Goal: Task Accomplishment & Management: Complete application form

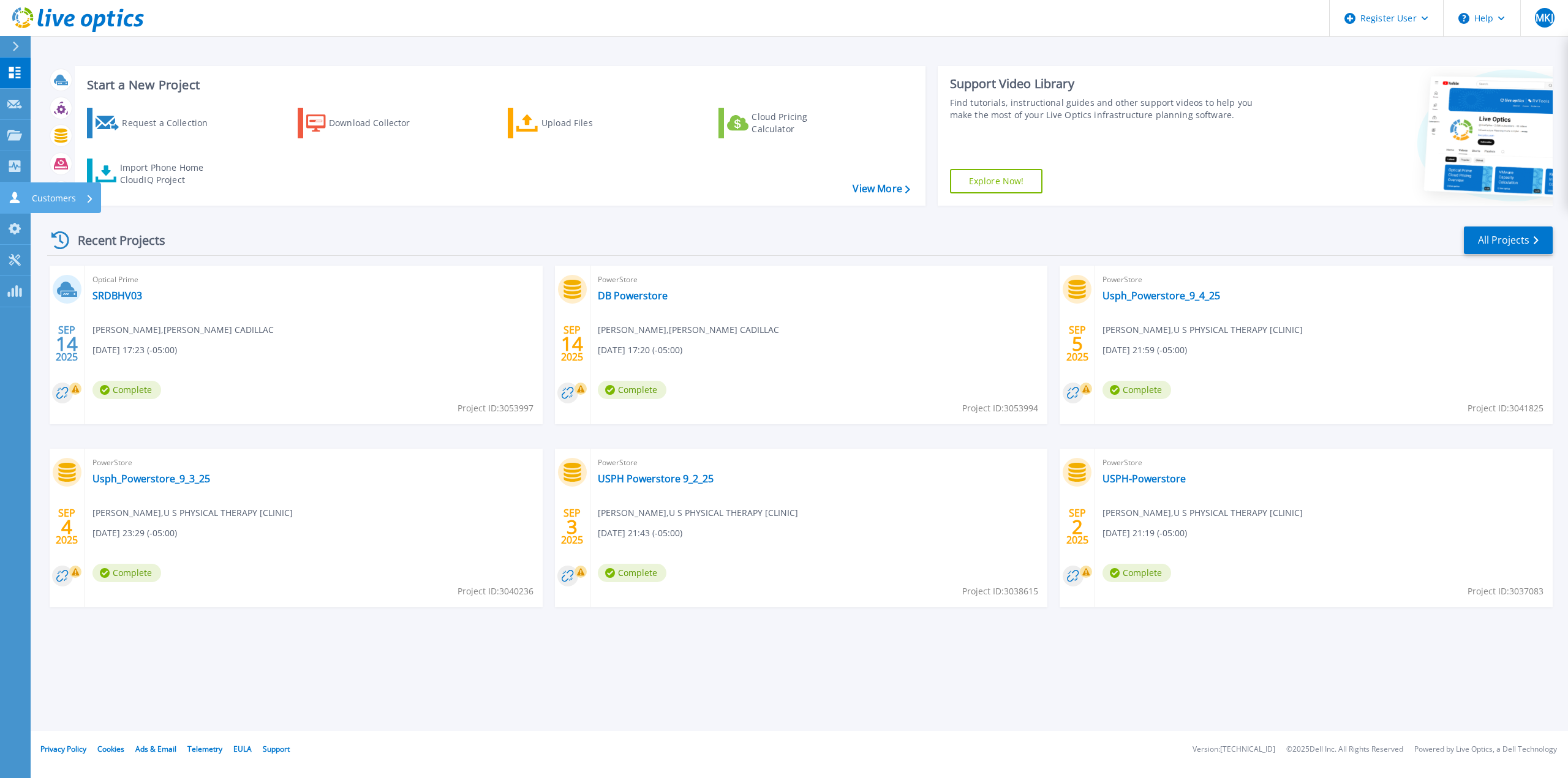
click at [17, 196] on icon at bounding box center [14, 197] width 10 height 11
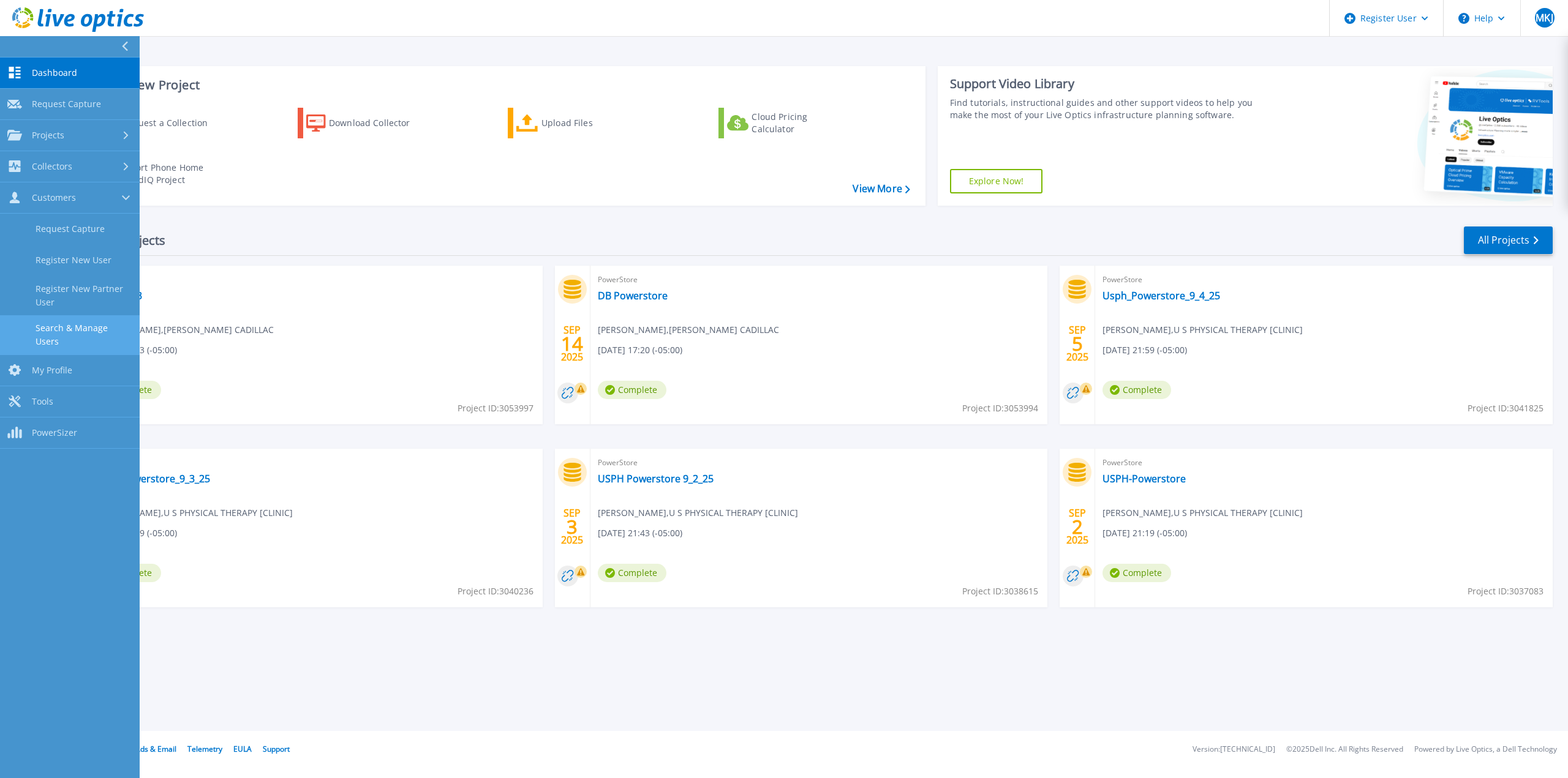
click at [93, 329] on link "Search & Manage Users" at bounding box center [69, 335] width 139 height 39
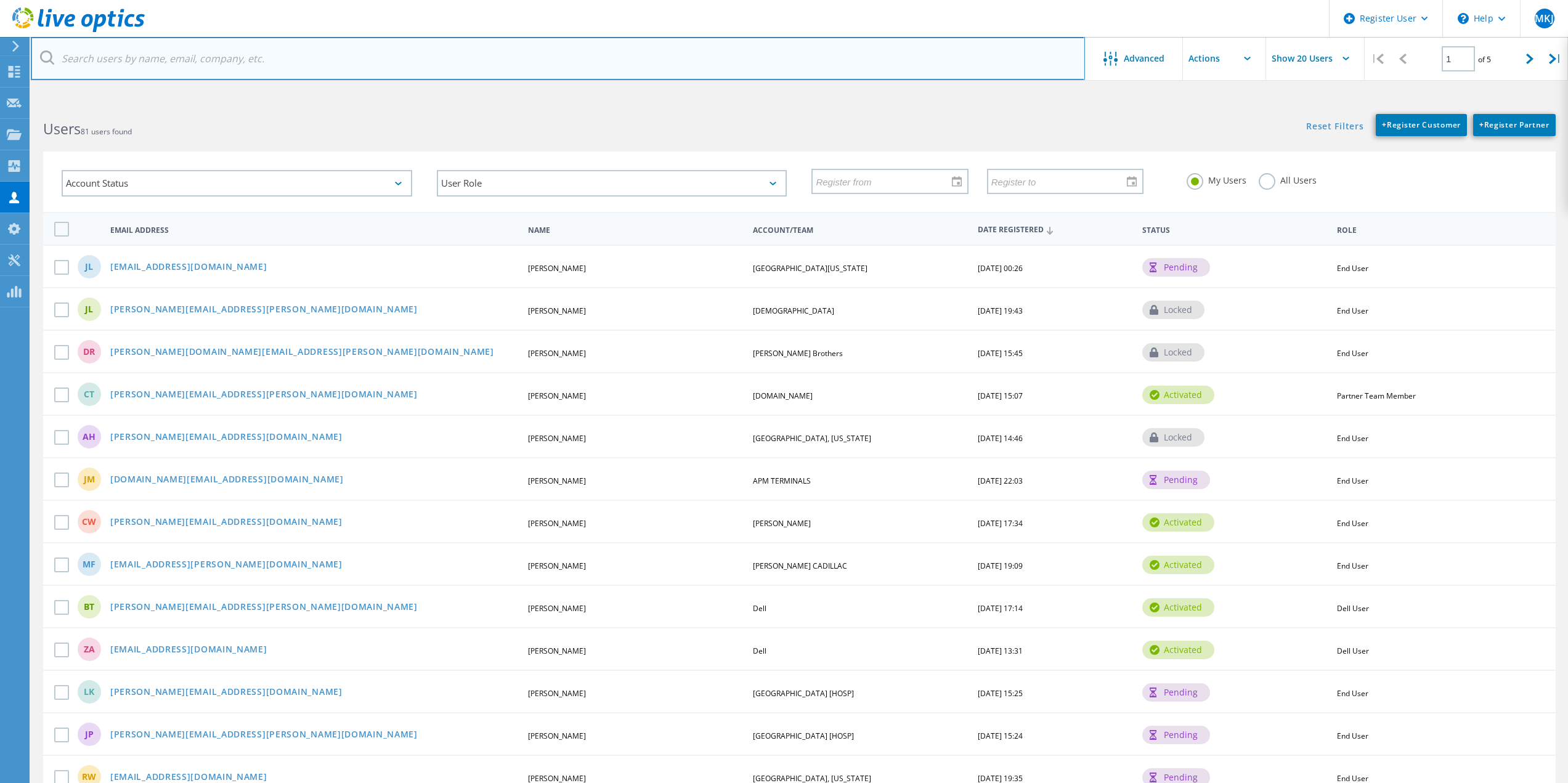
click at [192, 67] on input "text" at bounding box center [558, 58] width 1054 height 43
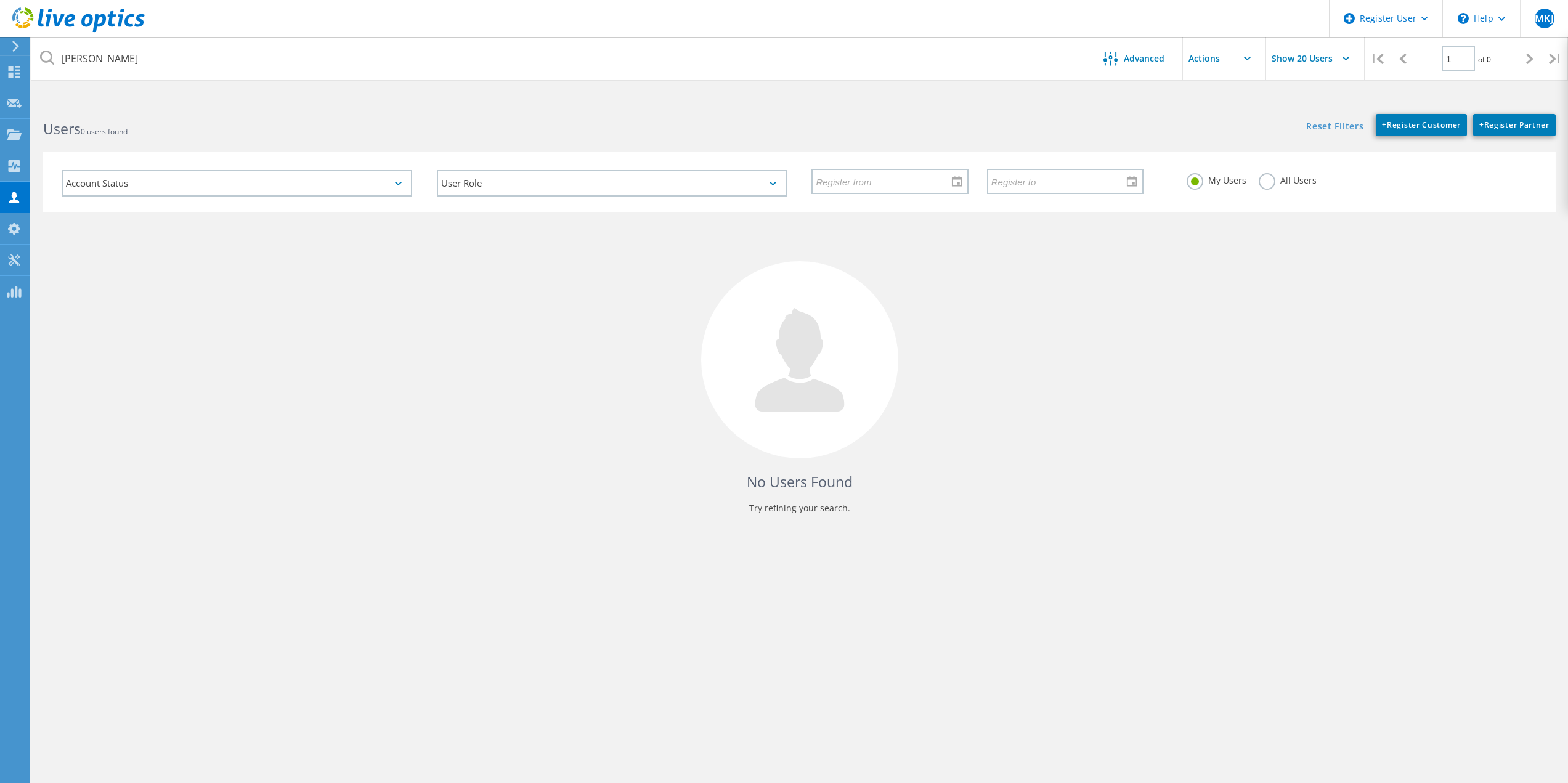
click at [1260, 180] on label "All Users" at bounding box center [1288, 178] width 58 height 11
click at [0, 0] on input "All Users" at bounding box center [0, 0] width 0 height 0
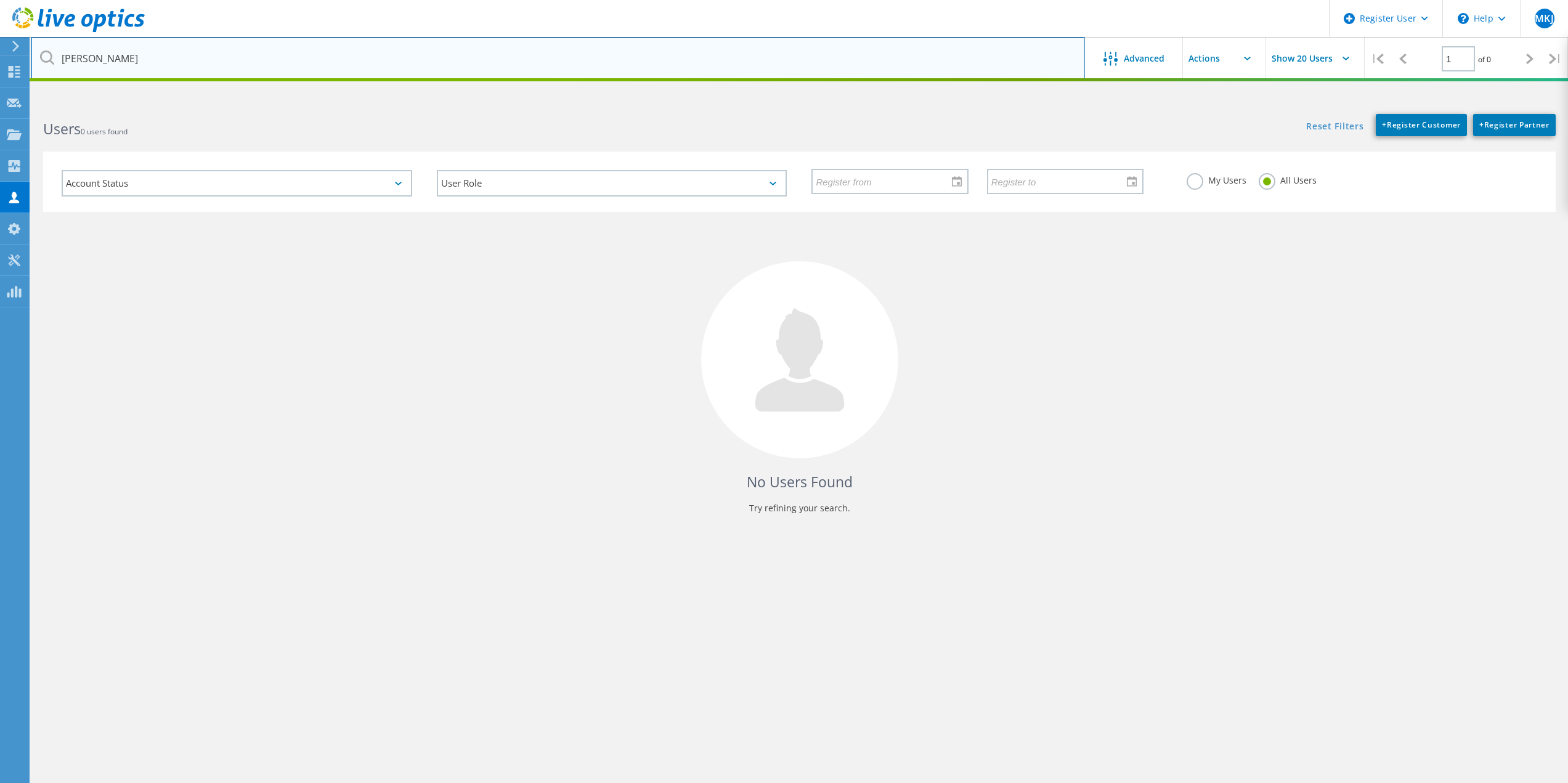
click at [166, 58] on input "[PERSON_NAME]" at bounding box center [558, 58] width 1054 height 43
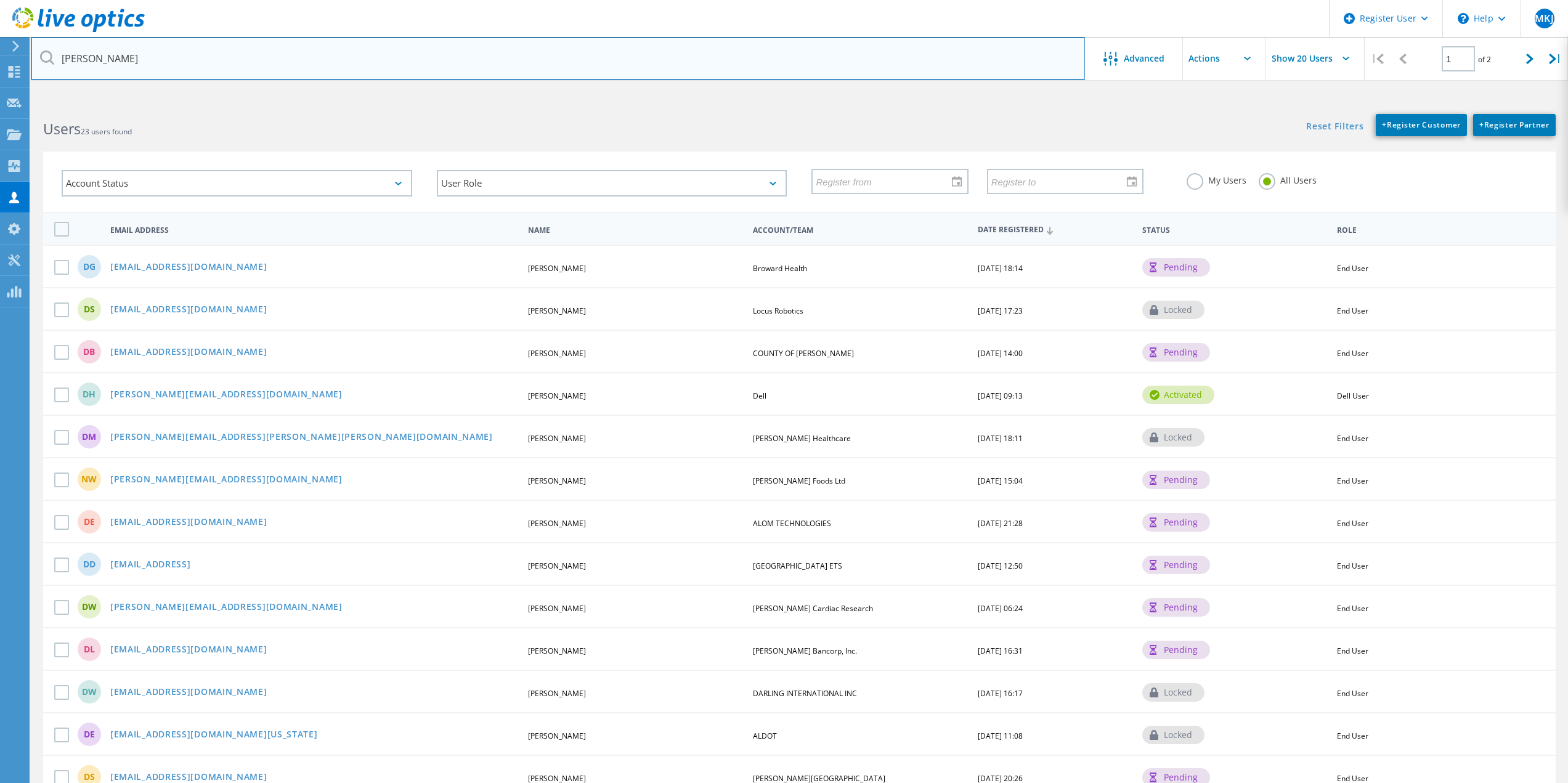
click at [185, 58] on input "[PERSON_NAME]" at bounding box center [558, 58] width 1054 height 43
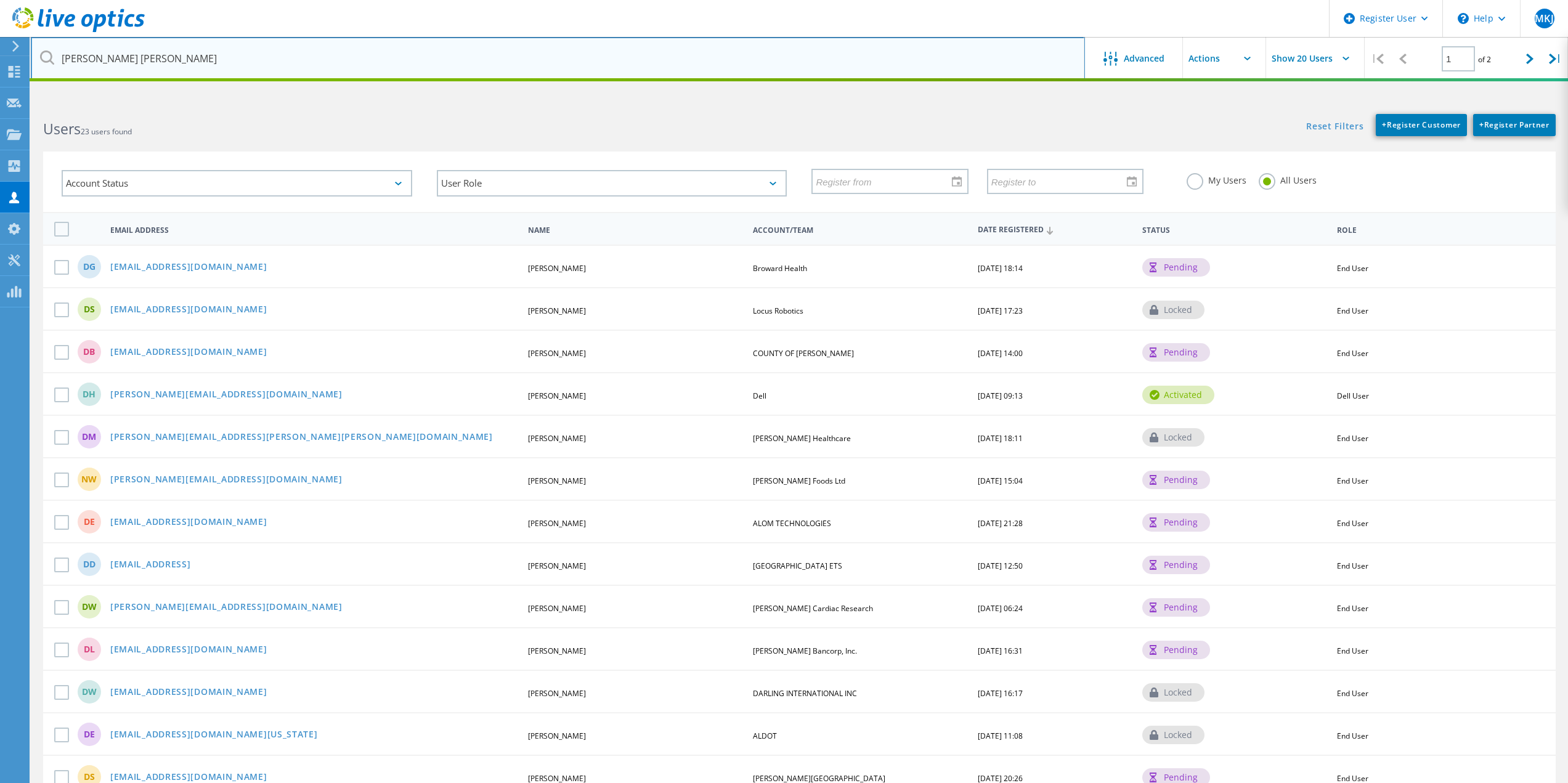
drag, startPoint x: 111, startPoint y: 67, endPoint x: -383, endPoint y: 69, distance: 494.0
click at [0, 69] on html "Register User \n Help Explore Helpful Articles Contact Support MKJ Dell User [P…" at bounding box center [784, 572] width 1568 height 1145
click at [124, 67] on input "darling" at bounding box center [558, 58] width 1054 height 43
click at [1025, 61] on input "darling" at bounding box center [558, 58] width 1054 height 43
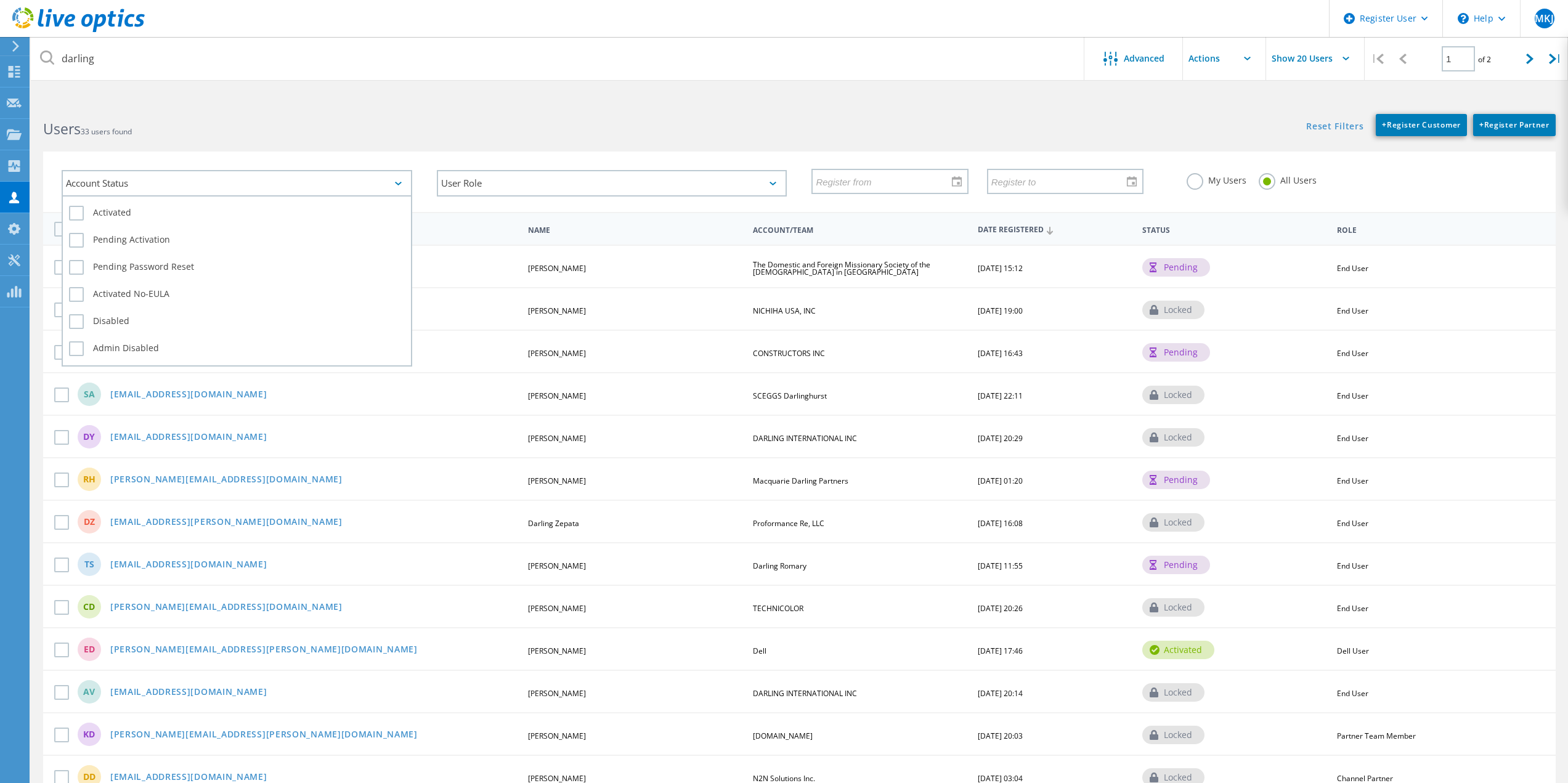
click at [256, 177] on div "Account Status" at bounding box center [236, 183] width 351 height 27
click at [227, 147] on div "Account Status Activated Pending Activation Pending Password Reset Activated No…" at bounding box center [800, 174] width 1538 height 76
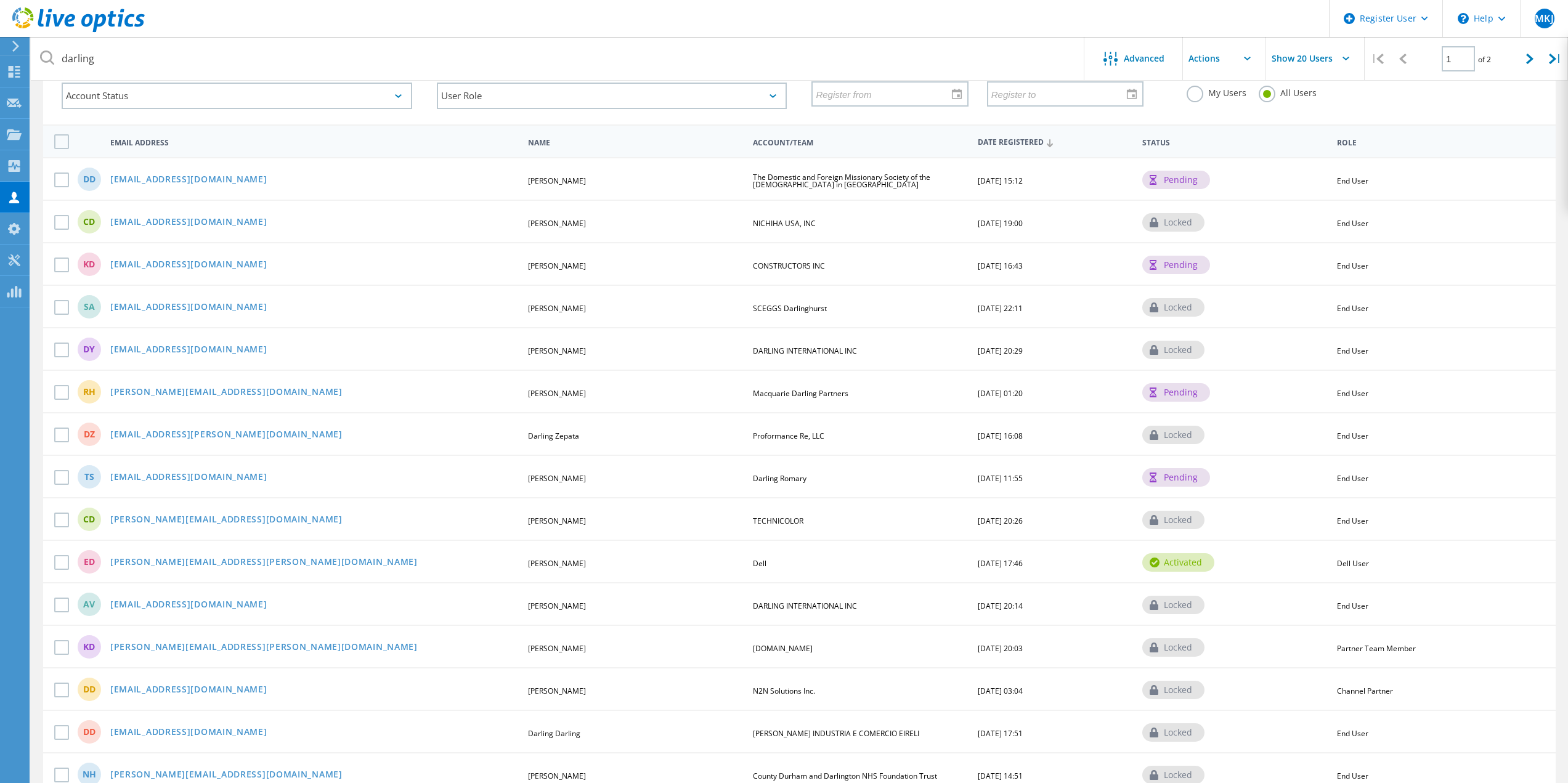
scroll to position [94, 0]
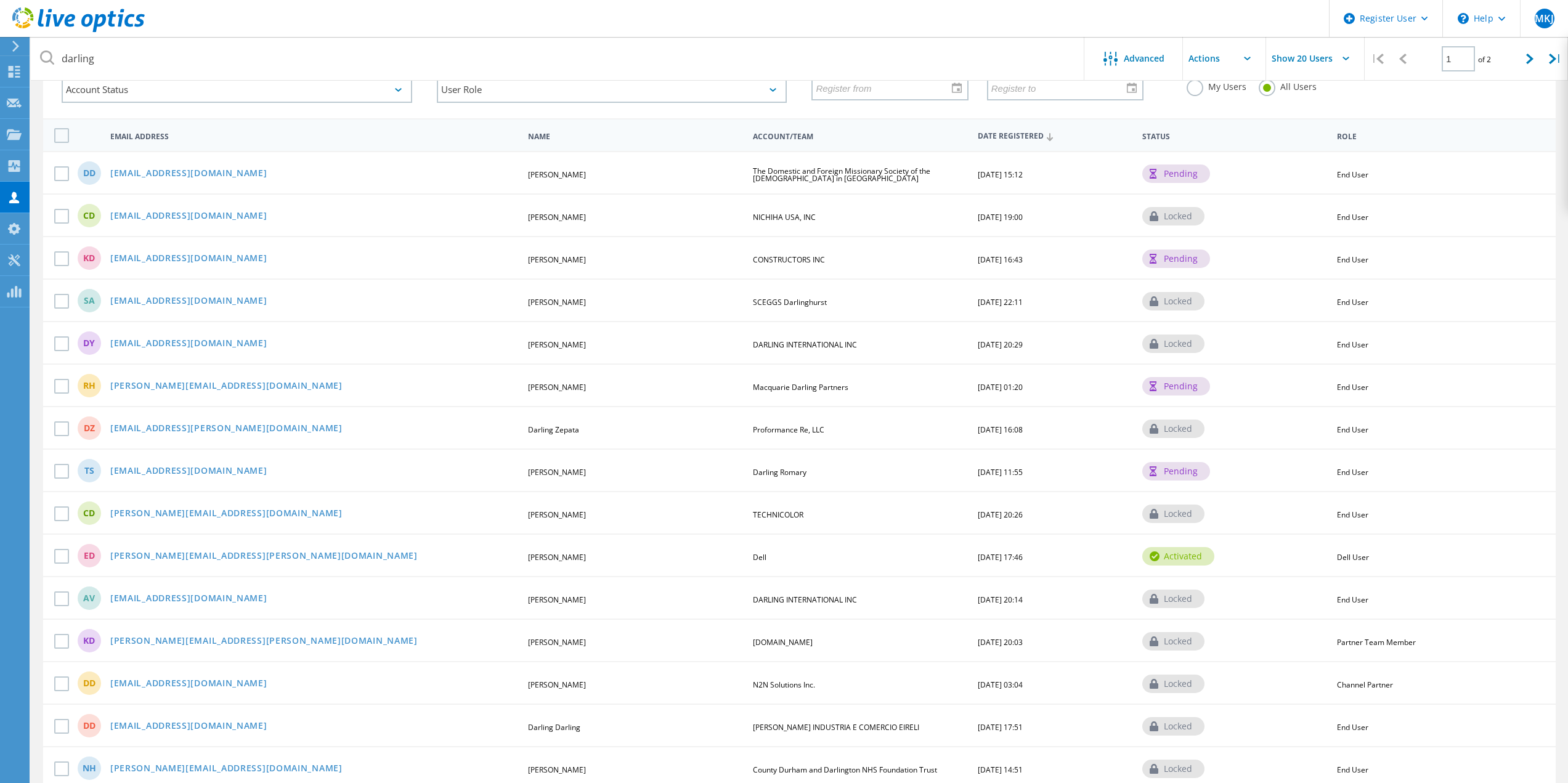
drag, startPoint x: 320, startPoint y: 371, endPoint x: 315, endPoint y: 392, distance: 21.6
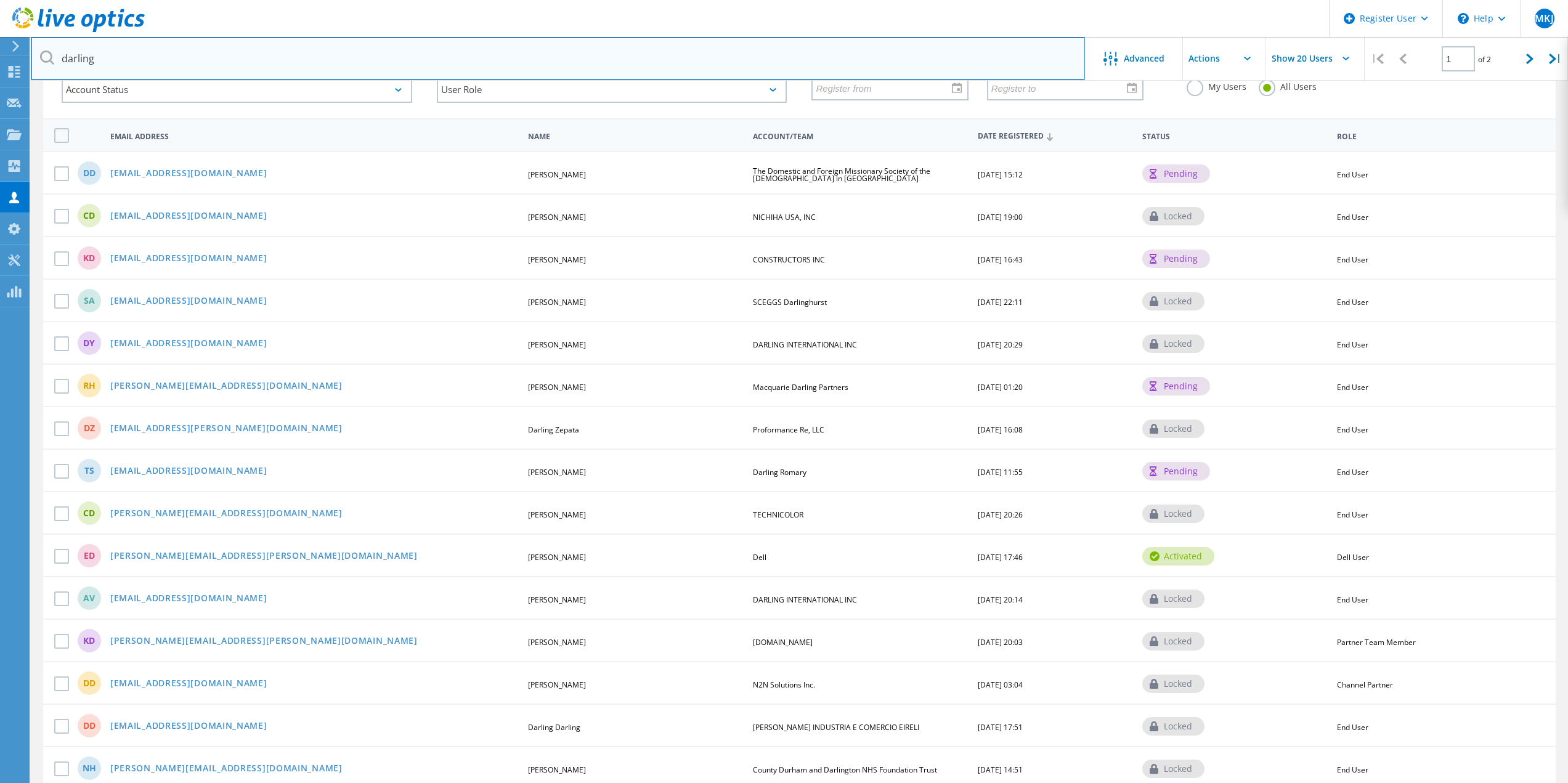
drag, startPoint x: 114, startPoint y: 58, endPoint x: -257, endPoint y: 33, distance: 371.8
click at [0, 33] on html "Register User \n Help Explore Helpful Articles Contact Support MKJ Dell User [P…" at bounding box center [784, 478] width 1568 height 1145
paste input "[PERSON_NAME];"
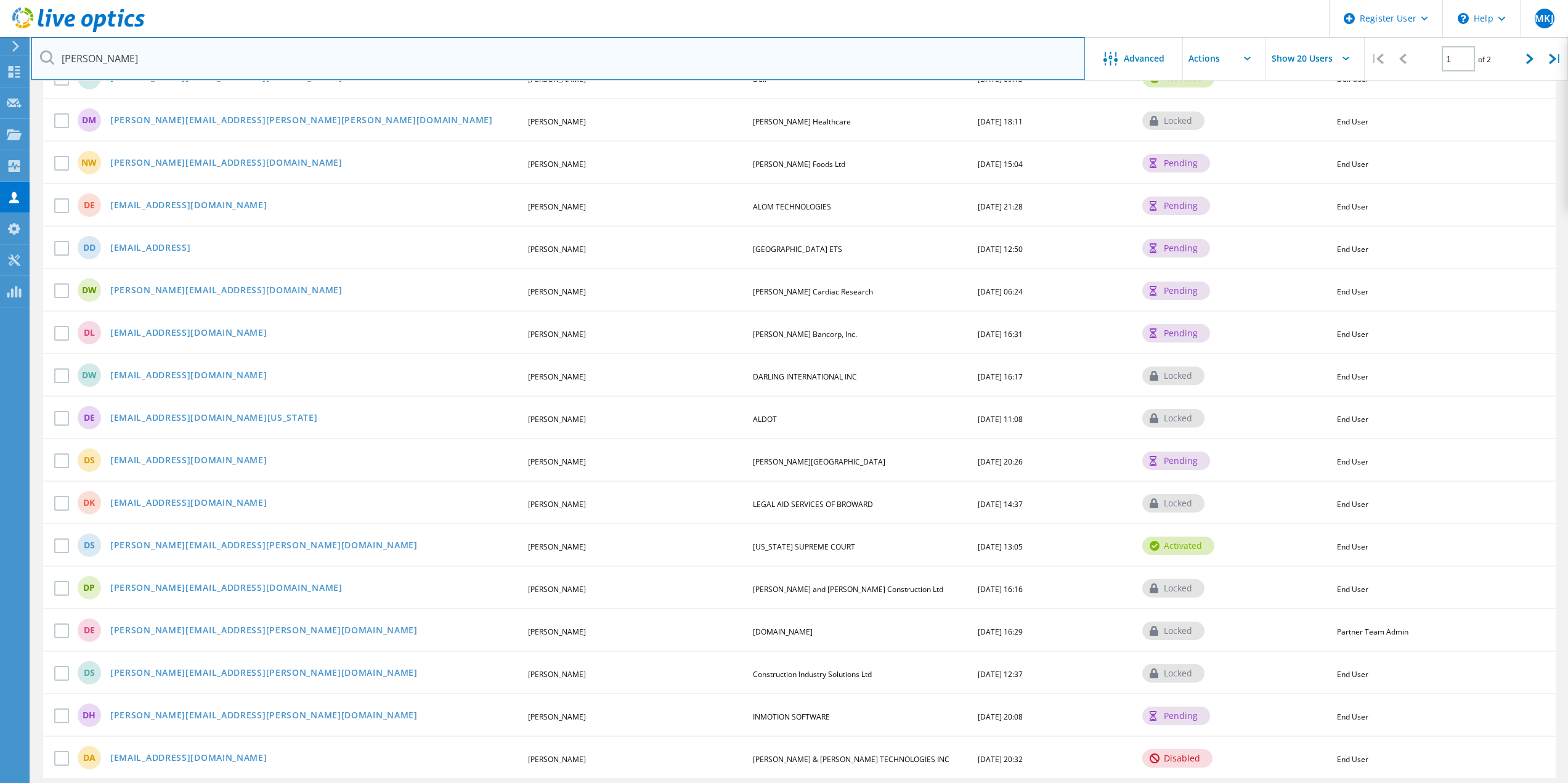
scroll to position [361, 0]
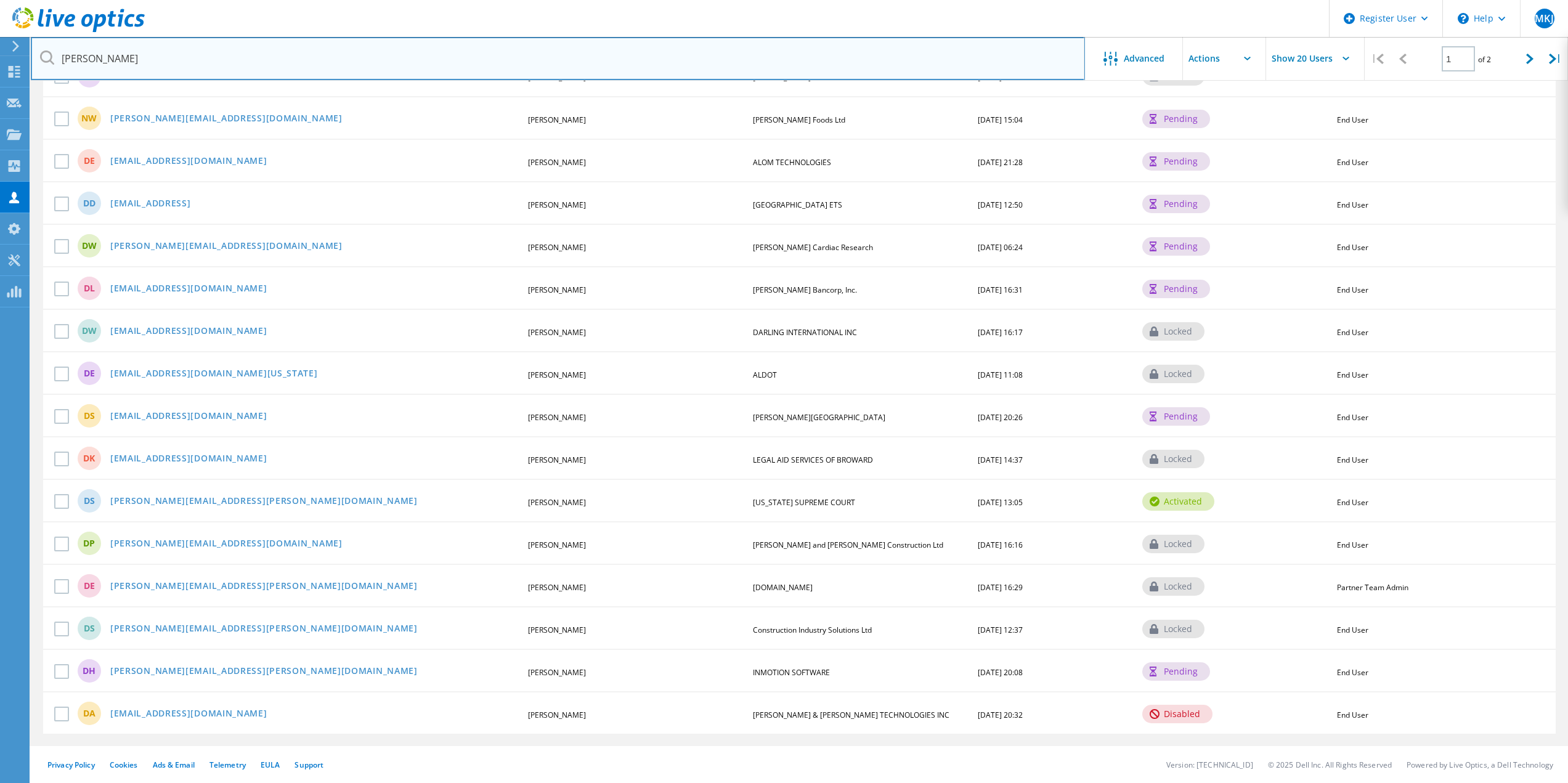
drag, startPoint x: 112, startPoint y: 69, endPoint x: -480, endPoint y: 67, distance: 592.0
click at [0, 67] on html "Register User \n Help Explore Helpful Articles Contact Support MKJ Dell User [P…" at bounding box center [784, 211] width 1568 height 1145
paste input ";"
drag, startPoint x: 141, startPoint y: 52, endPoint x: -183, endPoint y: 55, distance: 324.0
click at [0, 55] on html "Register User \n Help Explore Helpful Articles Contact Support MKJ Dell User [P…" at bounding box center [784, 211] width 1568 height 1145
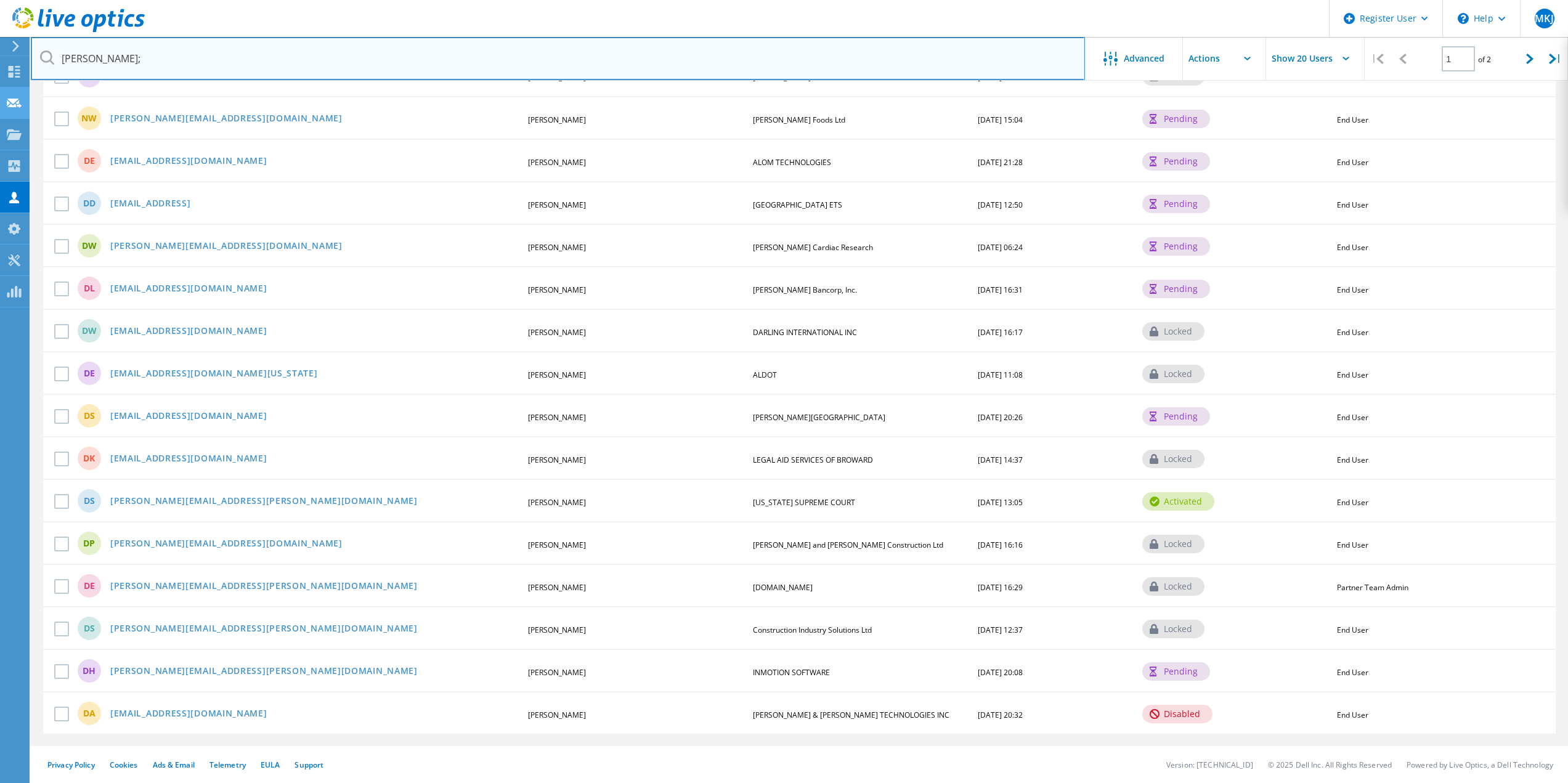
paste input "[EMAIL_ADDRESS][DOMAIN_NAME]"
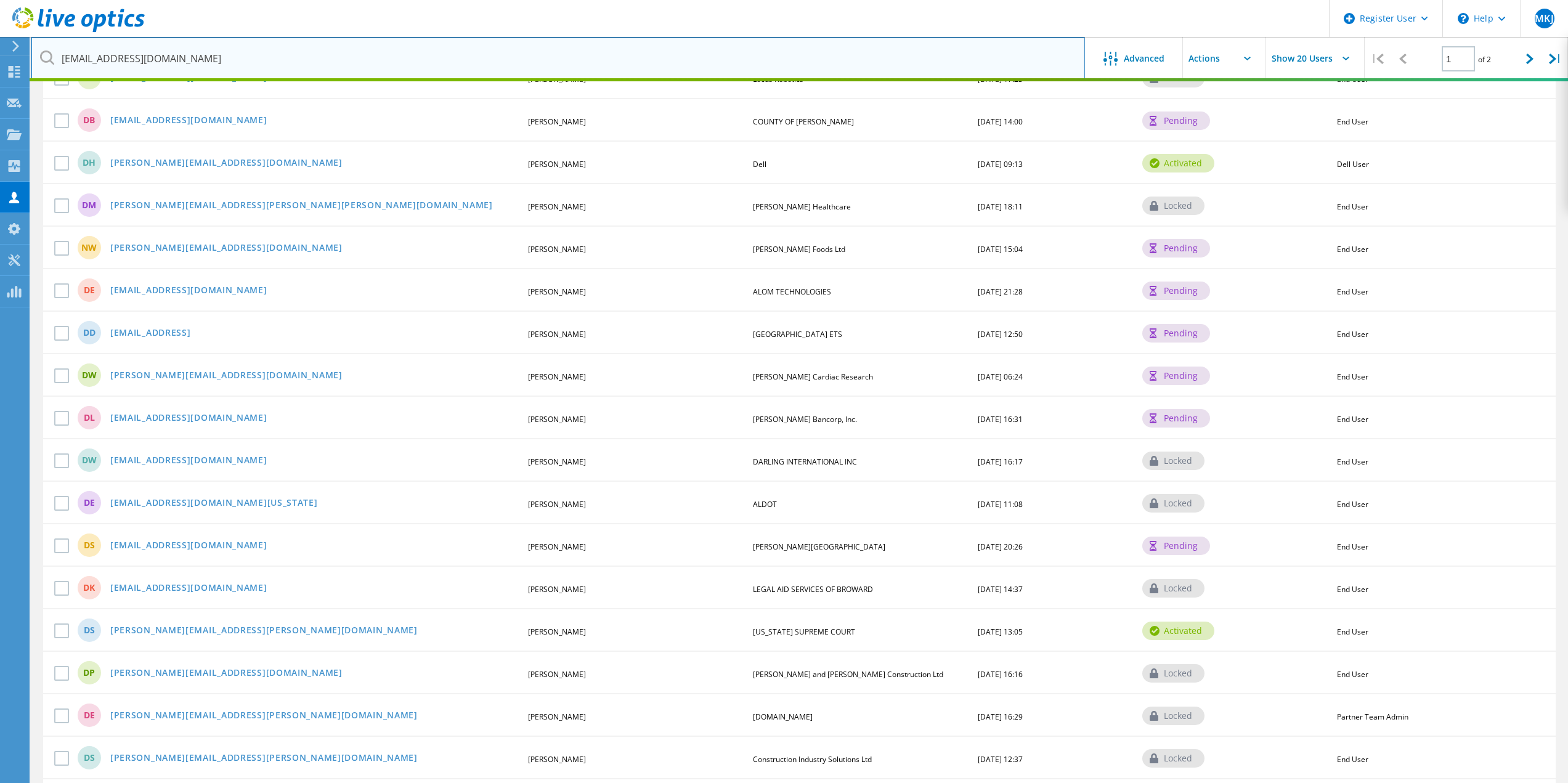
scroll to position [0, 0]
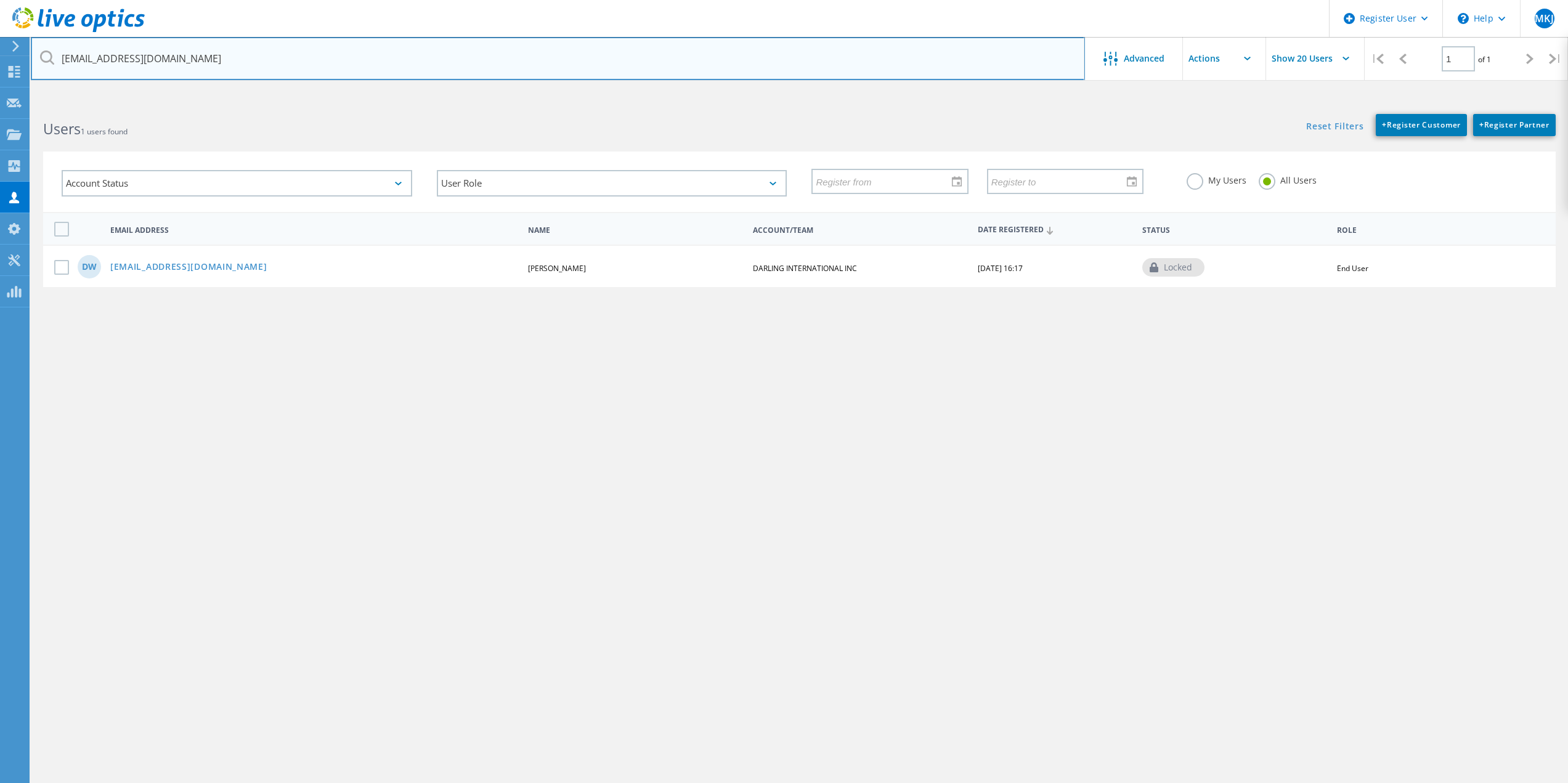
drag, startPoint x: 108, startPoint y: 58, endPoint x: -242, endPoint y: 100, distance: 352.5
click at [0, 100] on html "Register User \n Help Explore Helpful Articles Contact Support MKJ Dell User [P…" at bounding box center [784, 415] width 1568 height 829
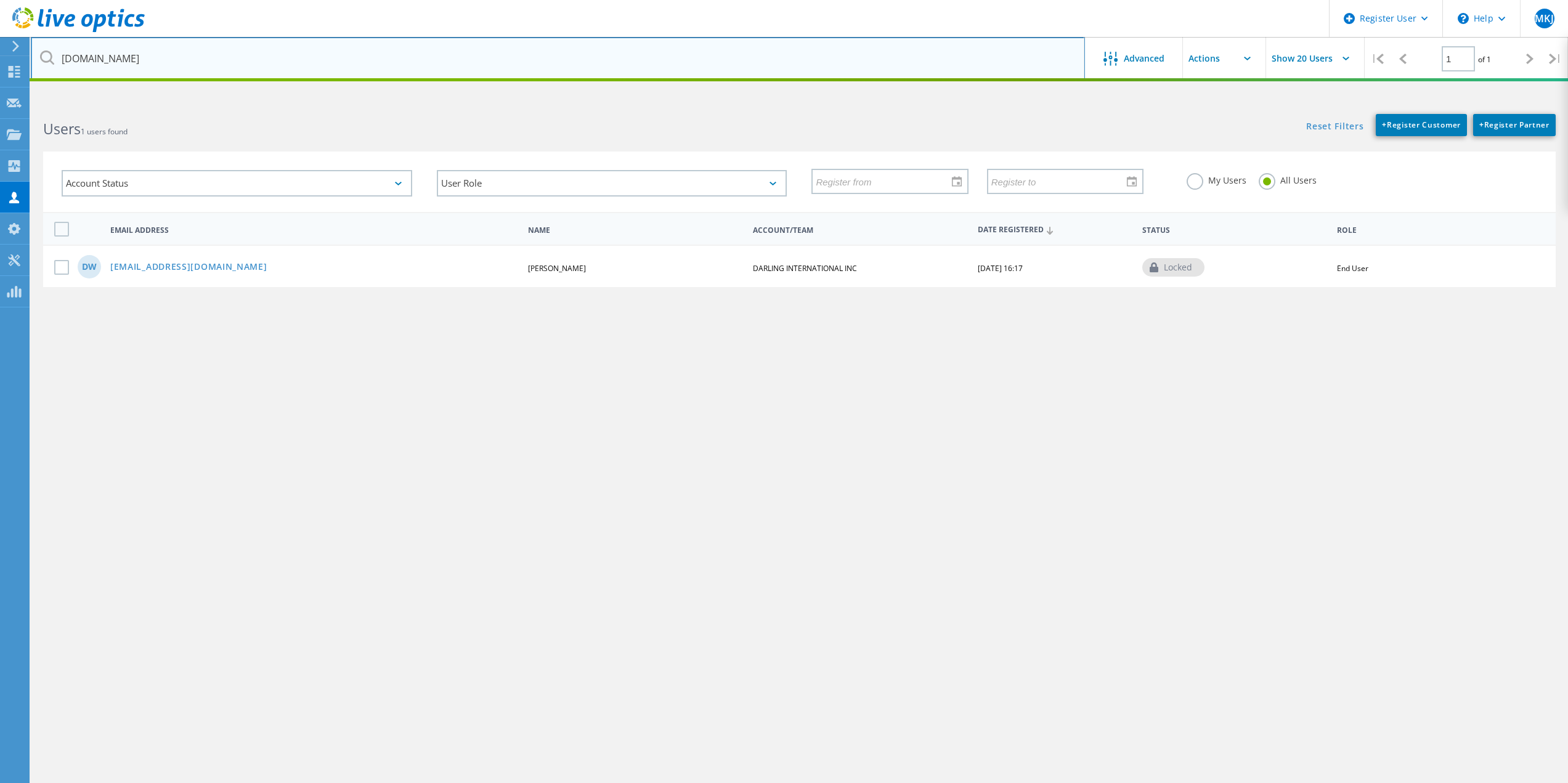
type input "[DOMAIN_NAME]"
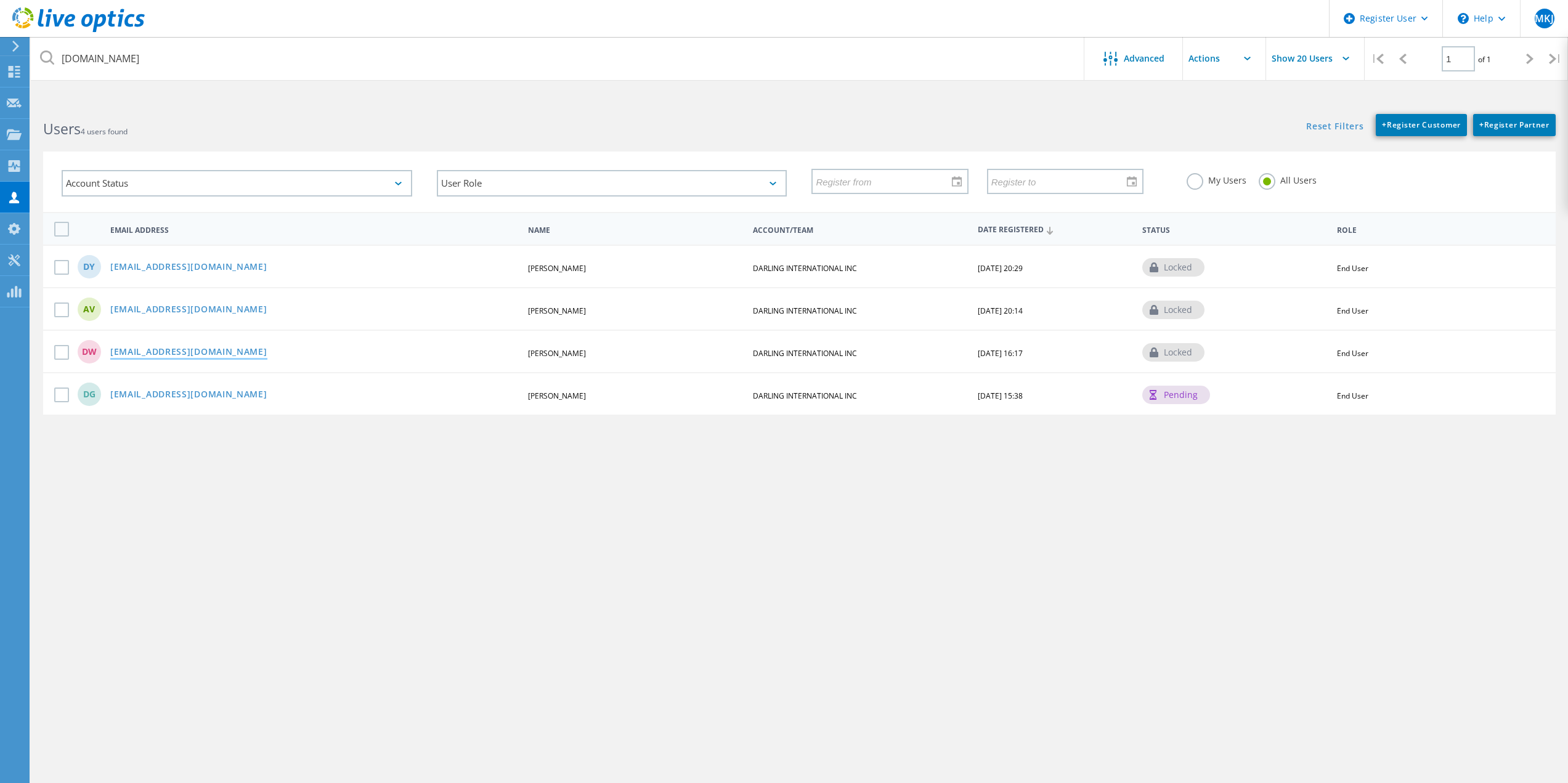
click at [192, 351] on link "[EMAIL_ADDRESS][DOMAIN_NAME]" at bounding box center [189, 353] width 157 height 11
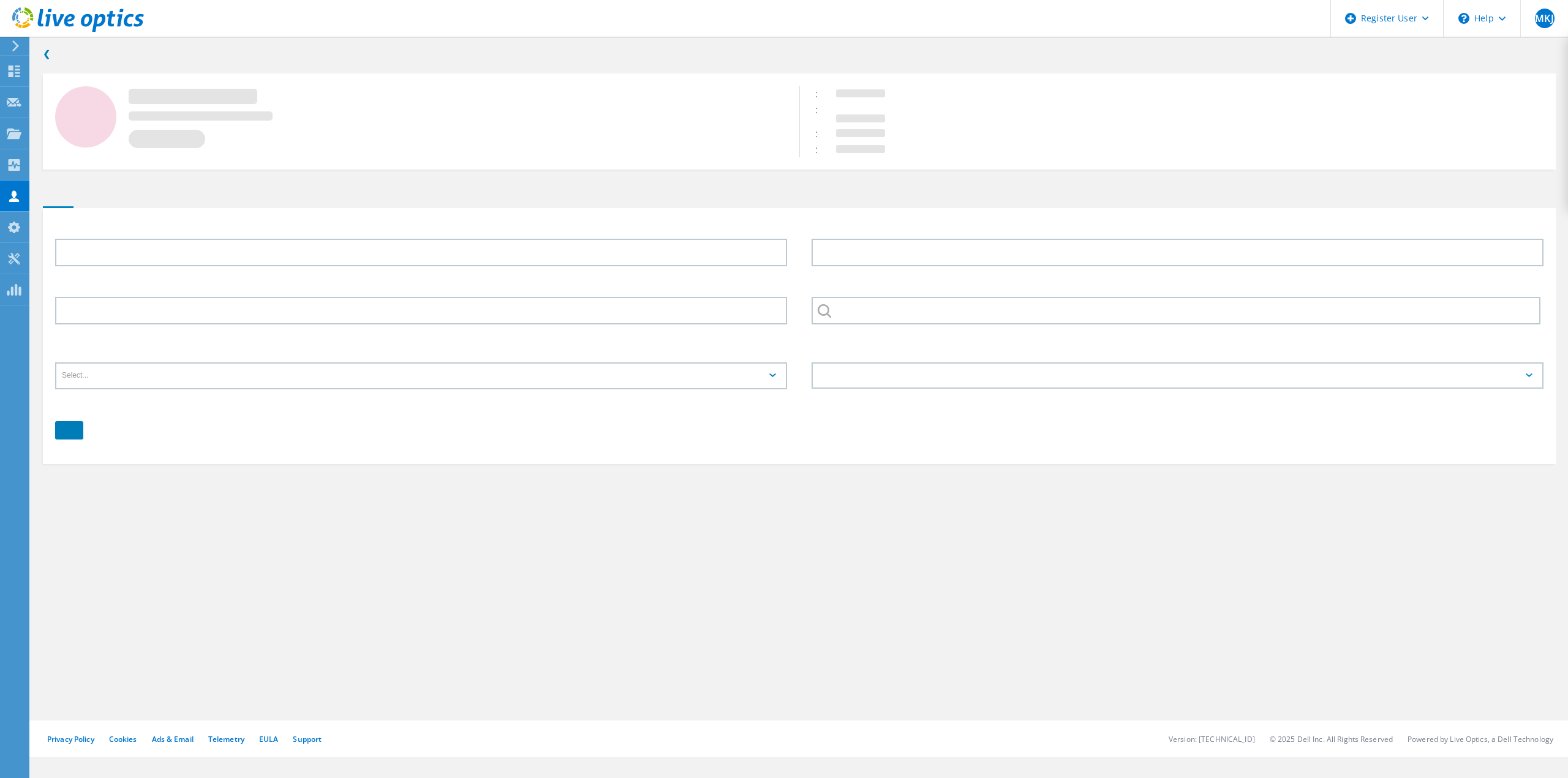
type input "[PERSON_NAME]"
type input "DARLING INTERNATIONAL INC"
type input "English"
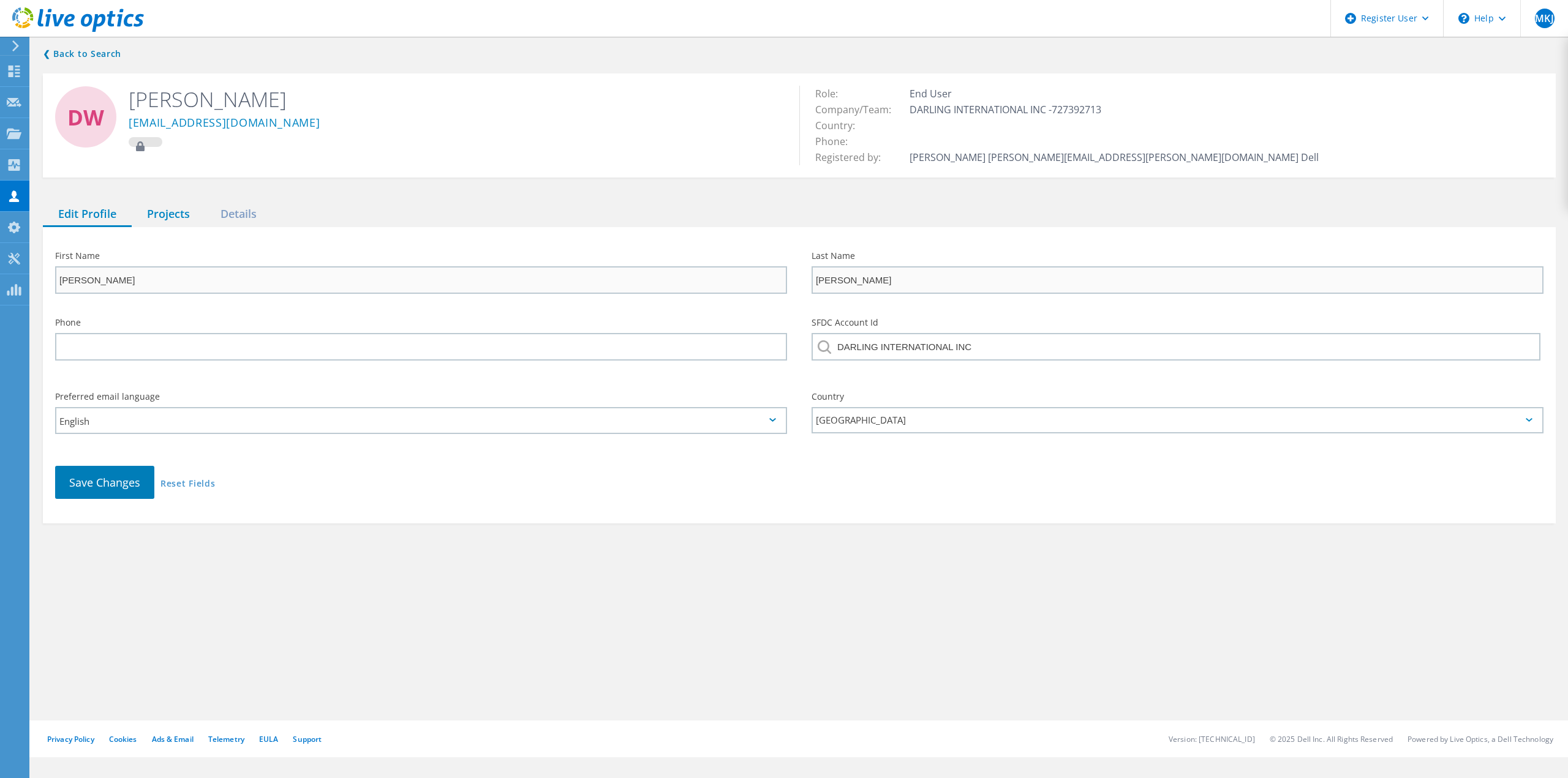
click at [157, 211] on div "Projects" at bounding box center [169, 214] width 74 height 25
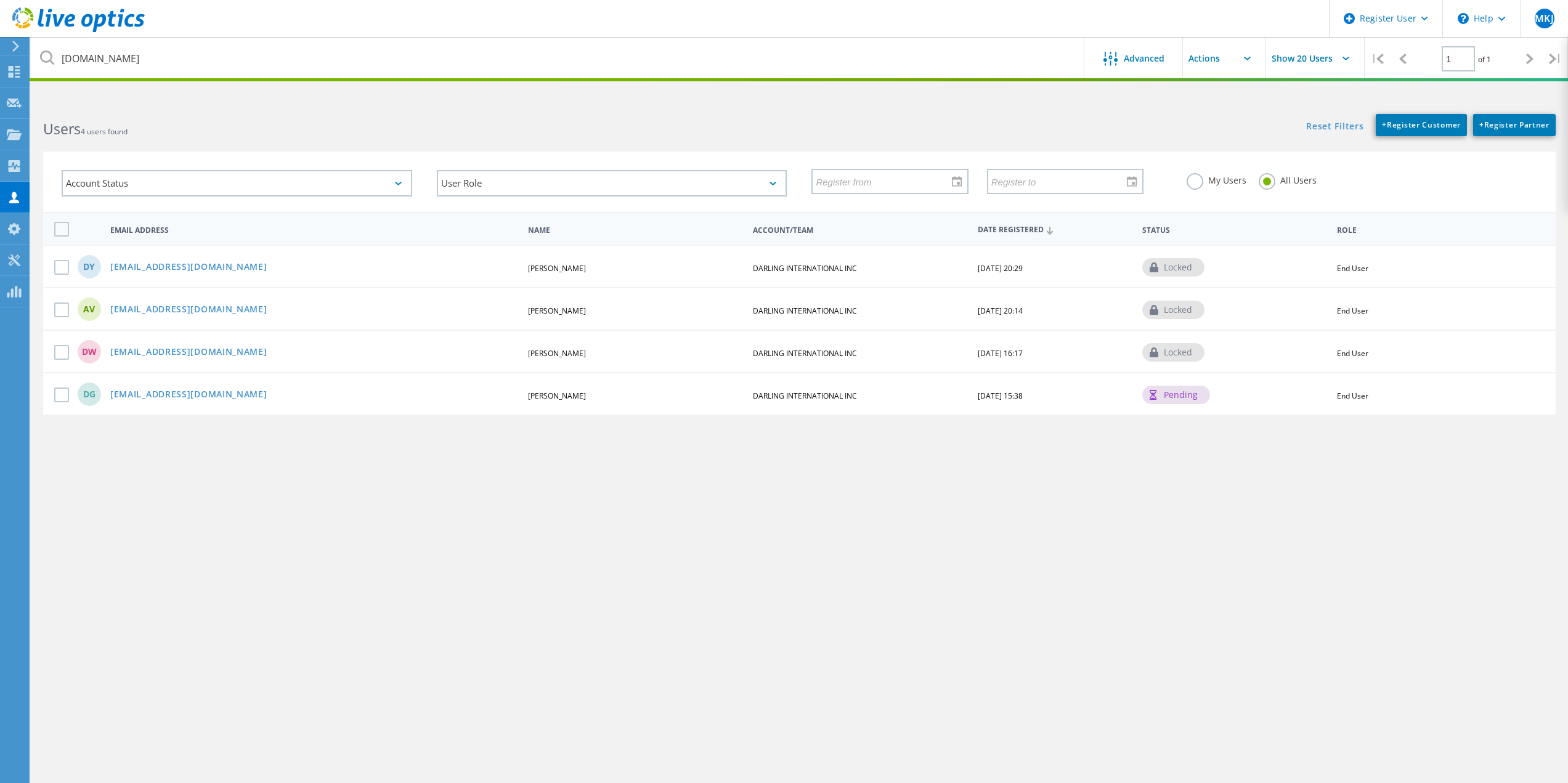
drag, startPoint x: 263, startPoint y: 491, endPoint x: 258, endPoint y: 484, distance: 8.6
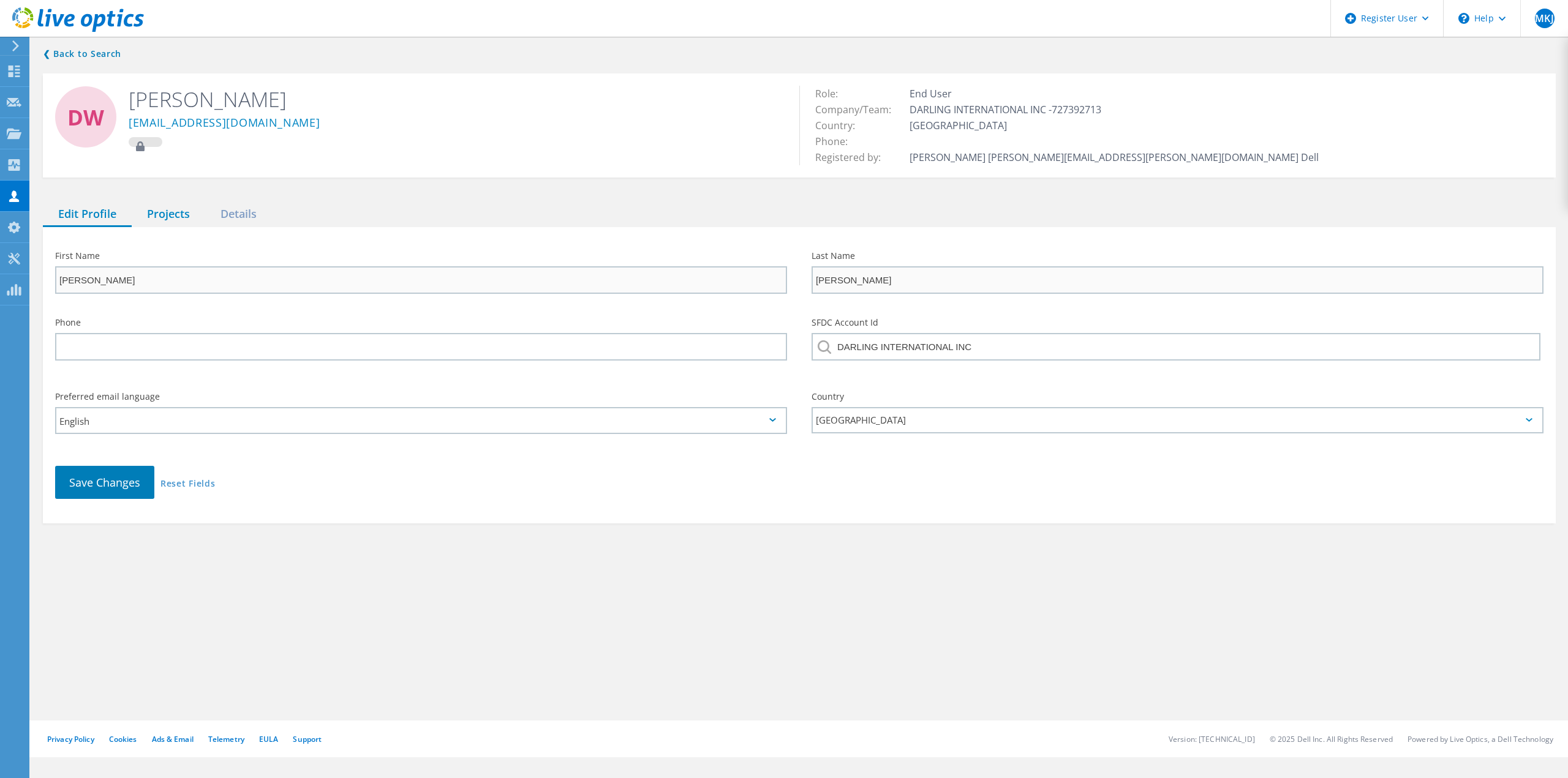
click at [163, 219] on div "Projects" at bounding box center [169, 214] width 74 height 25
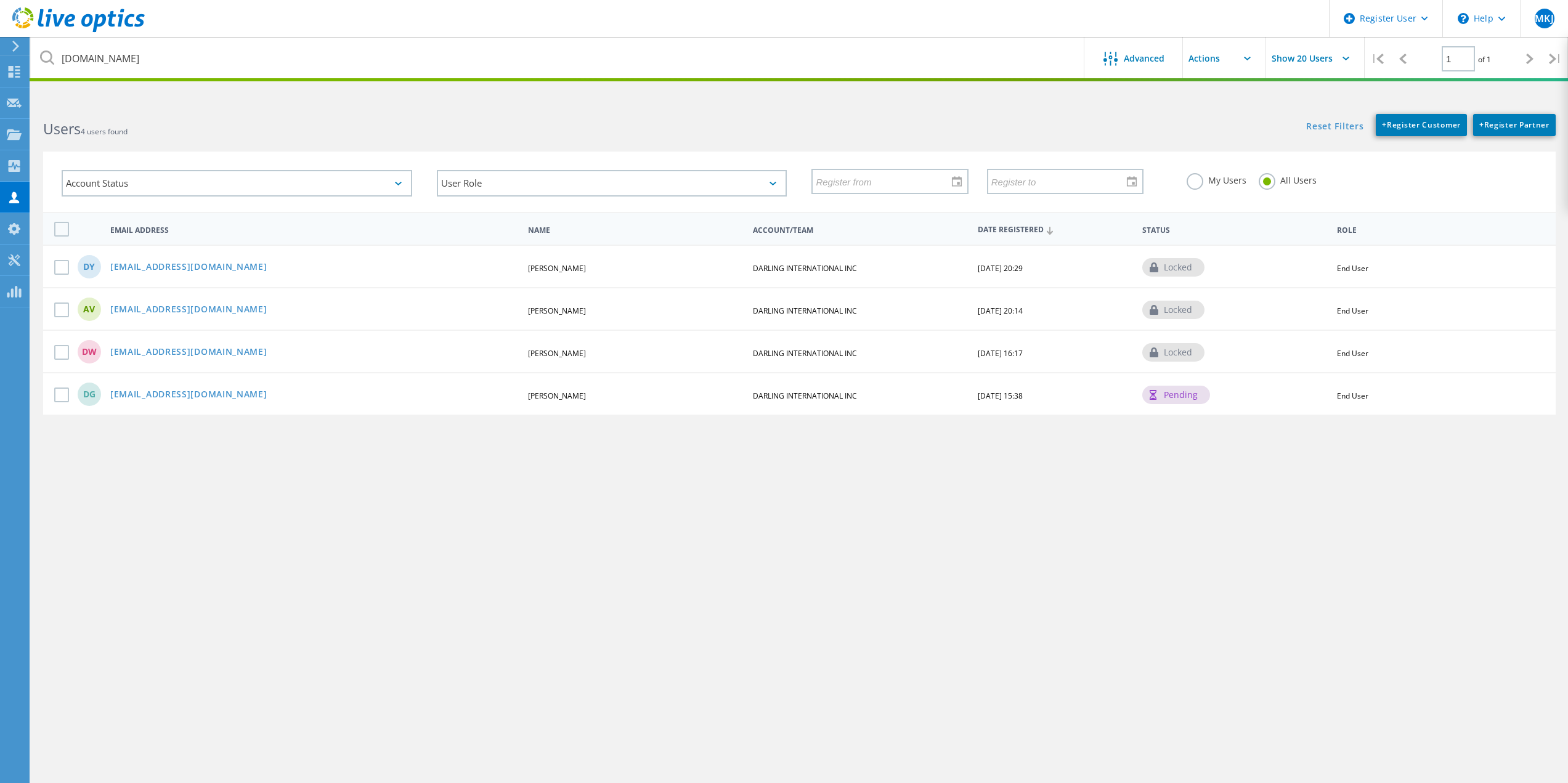
drag, startPoint x: 226, startPoint y: 292, endPoint x: 260, endPoint y: 275, distance: 38.0
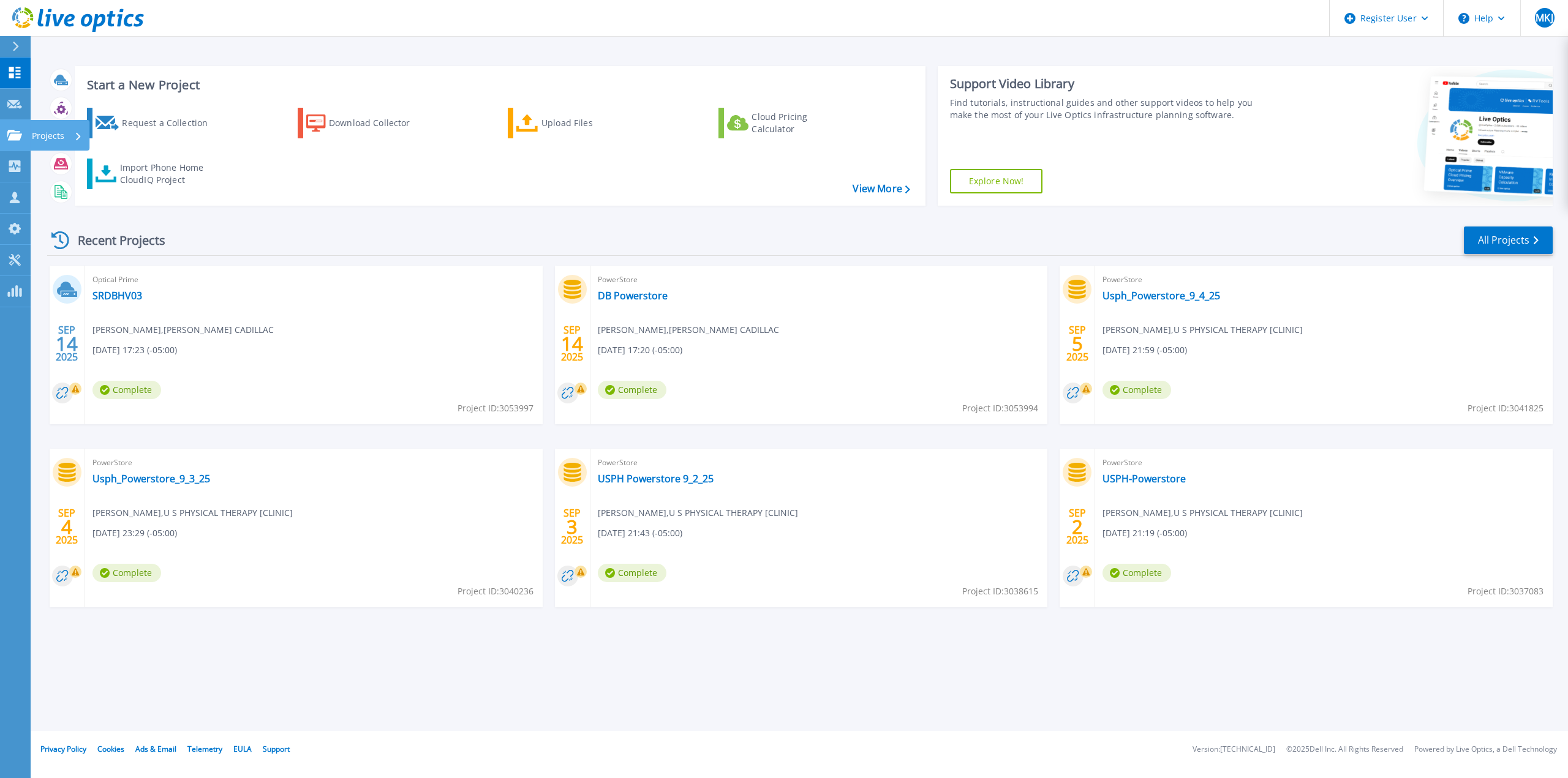
click at [11, 133] on icon at bounding box center [15, 135] width 15 height 11
drag, startPoint x: 300, startPoint y: 194, endPoint x: 293, endPoint y: 185, distance: 11.4
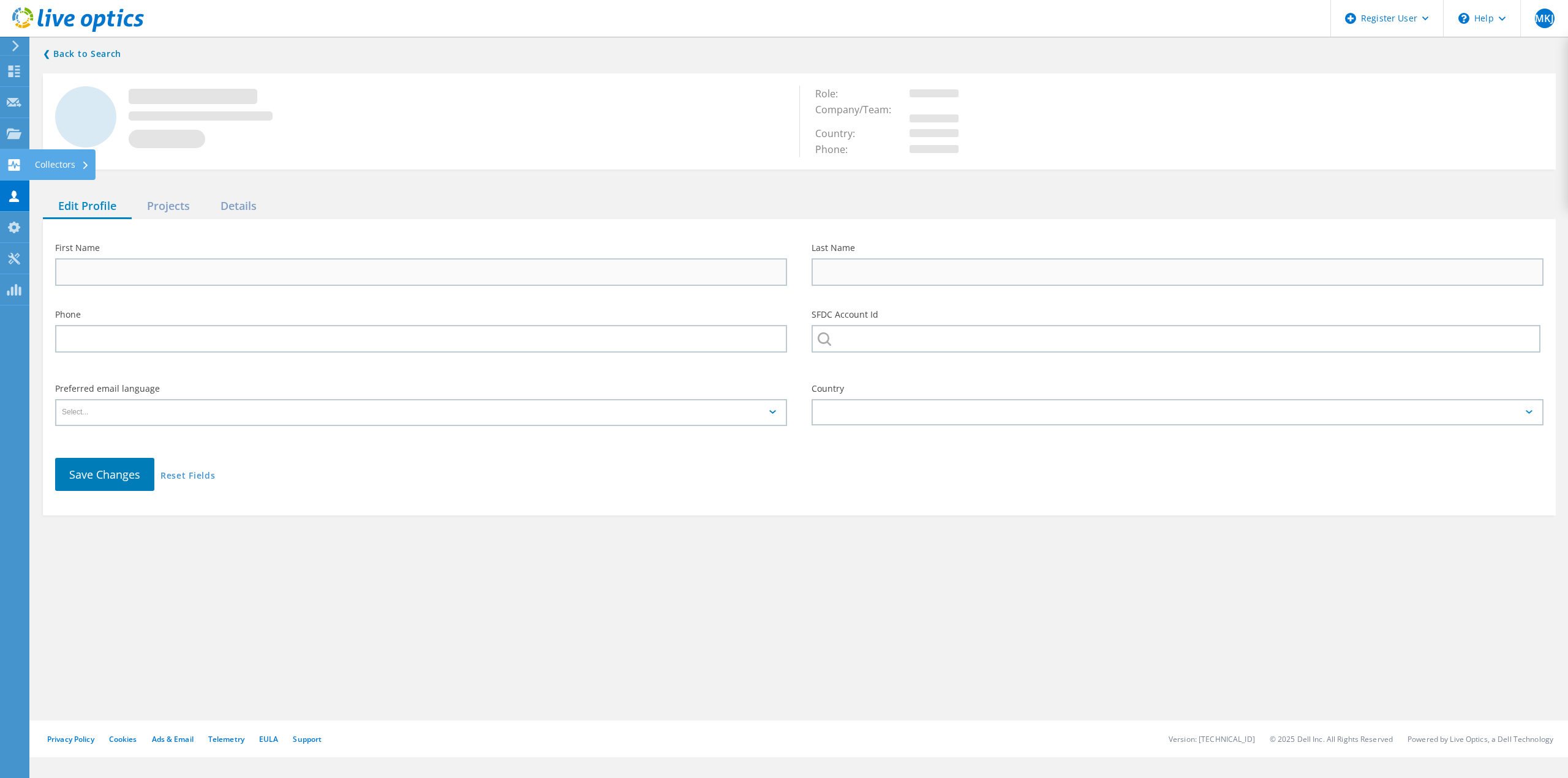
type input "[PERSON_NAME]"
type input "Ward"
type input "DARLING INTERNATIONAL INC"
type input "English"
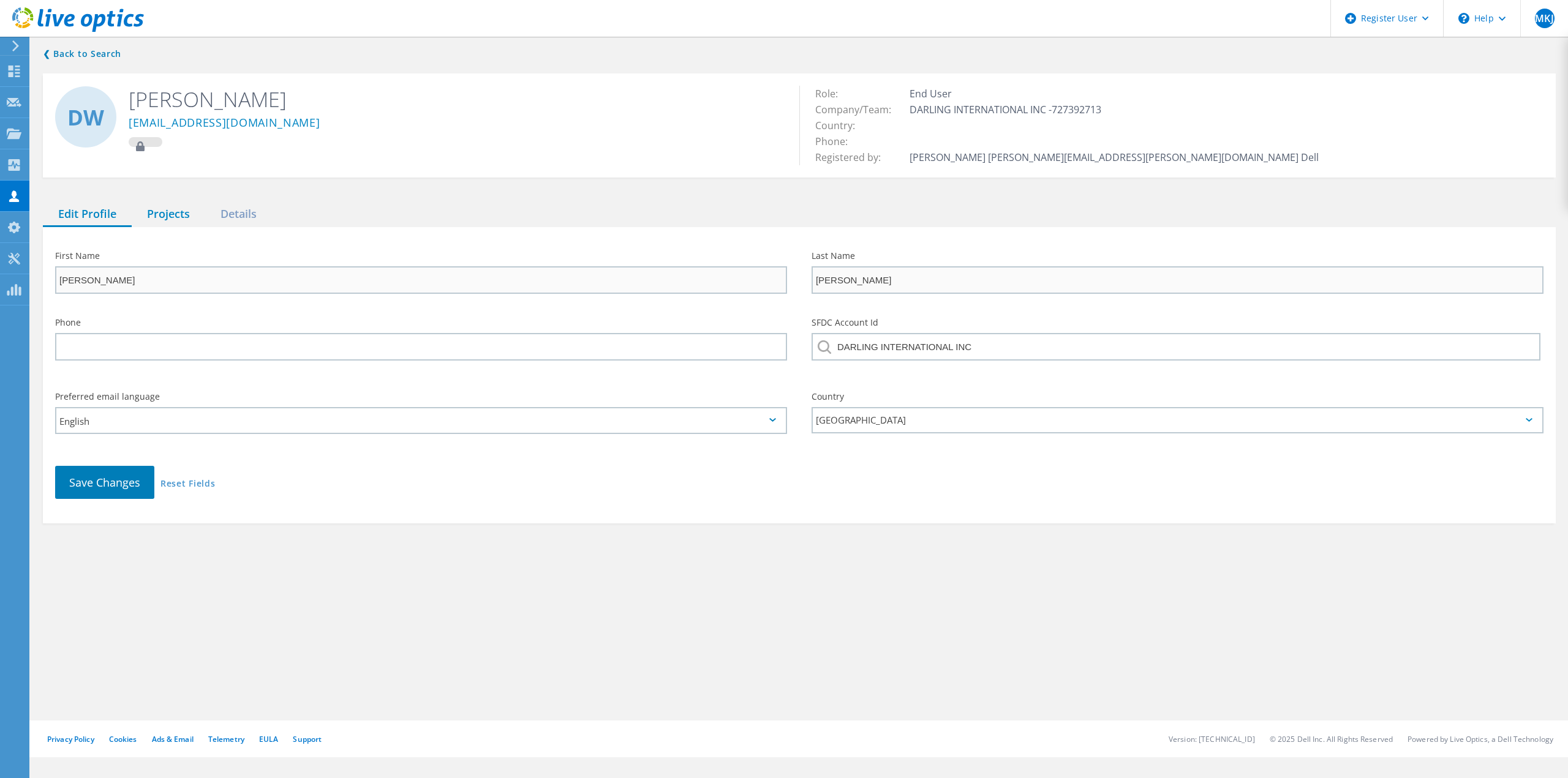
click at [179, 209] on div "Projects" at bounding box center [169, 214] width 74 height 25
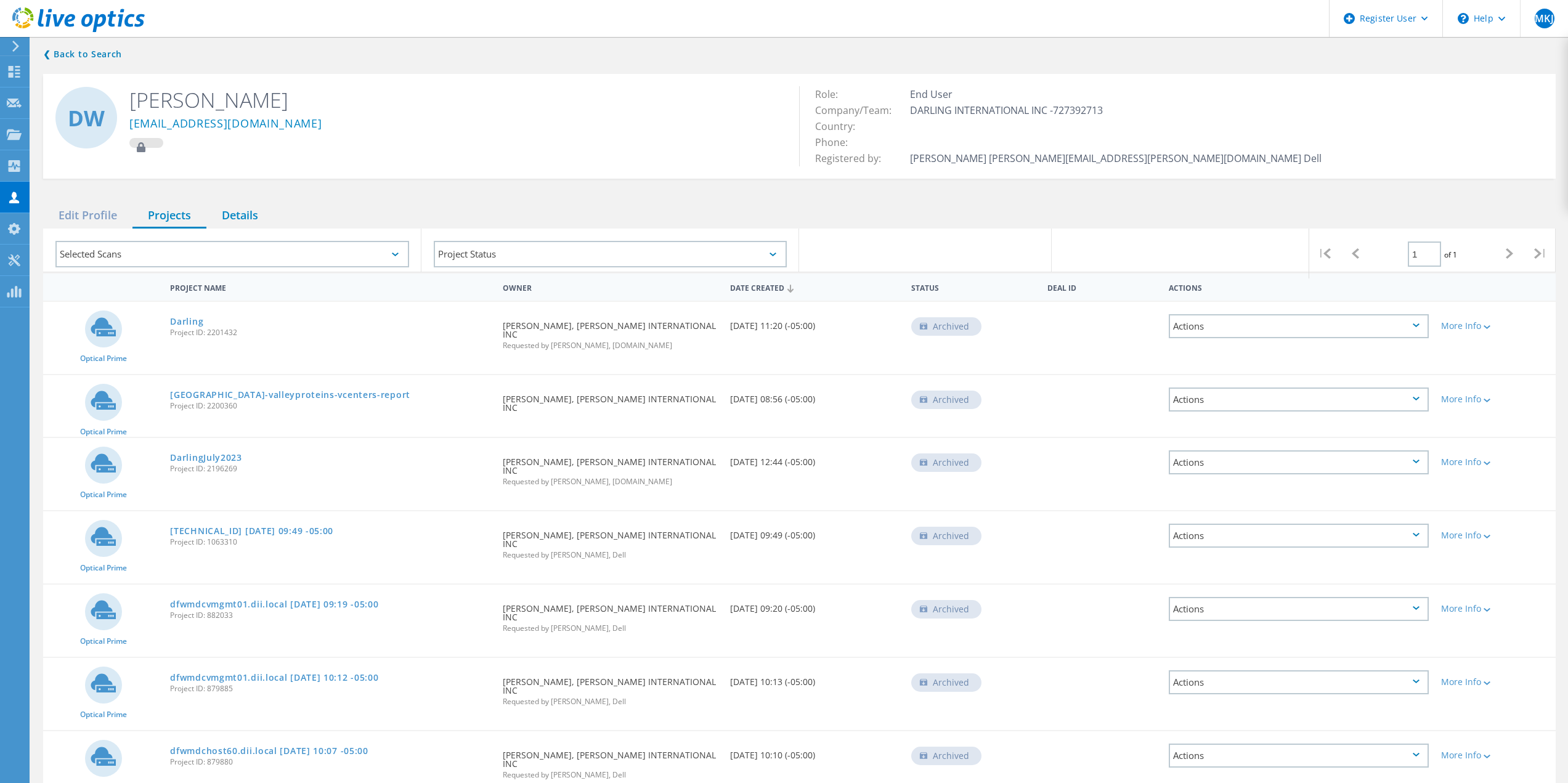
click at [229, 208] on div "Details" at bounding box center [239, 215] width 67 height 25
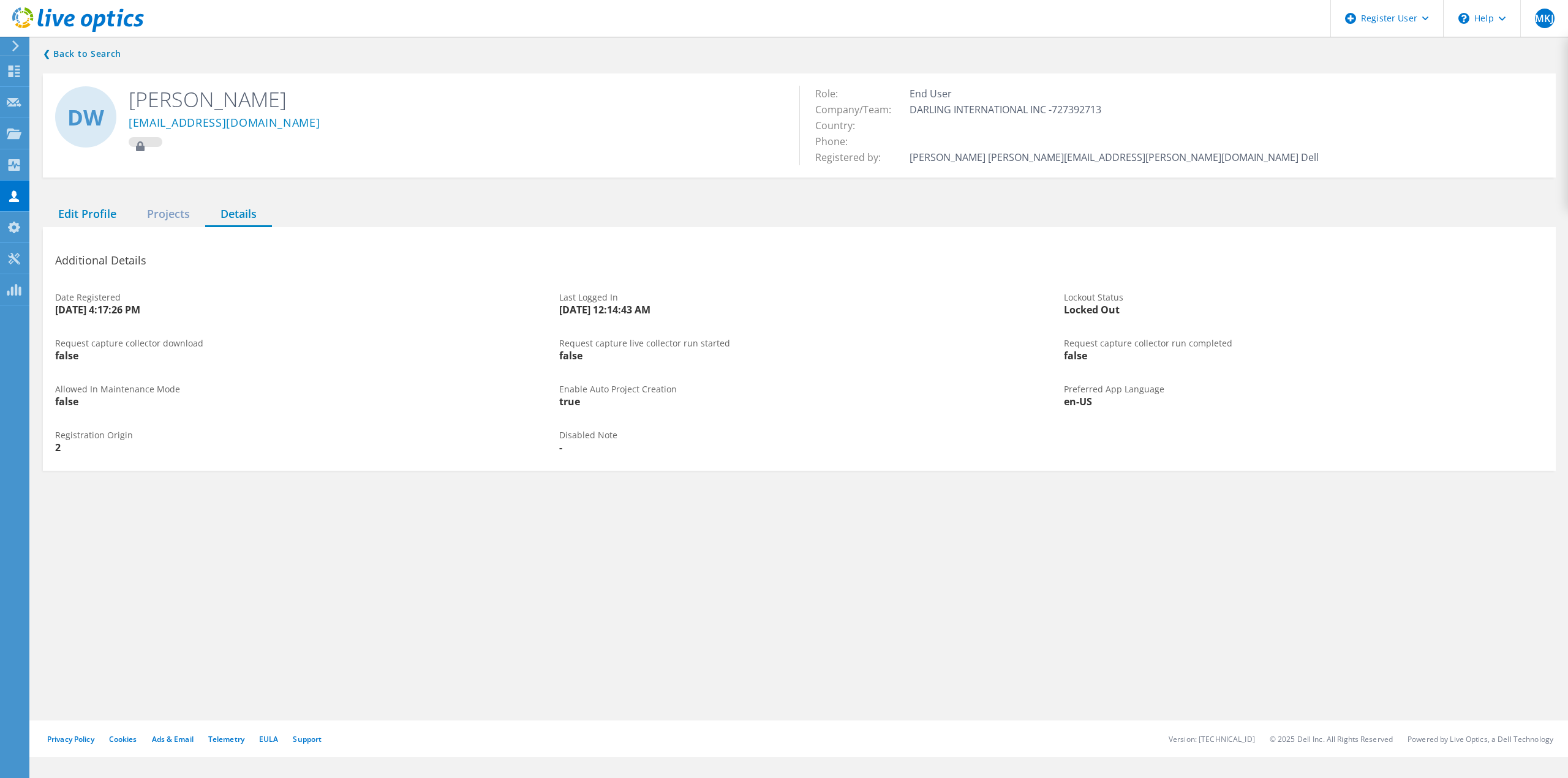
click at [97, 205] on div "Edit Profile" at bounding box center [87, 214] width 89 height 25
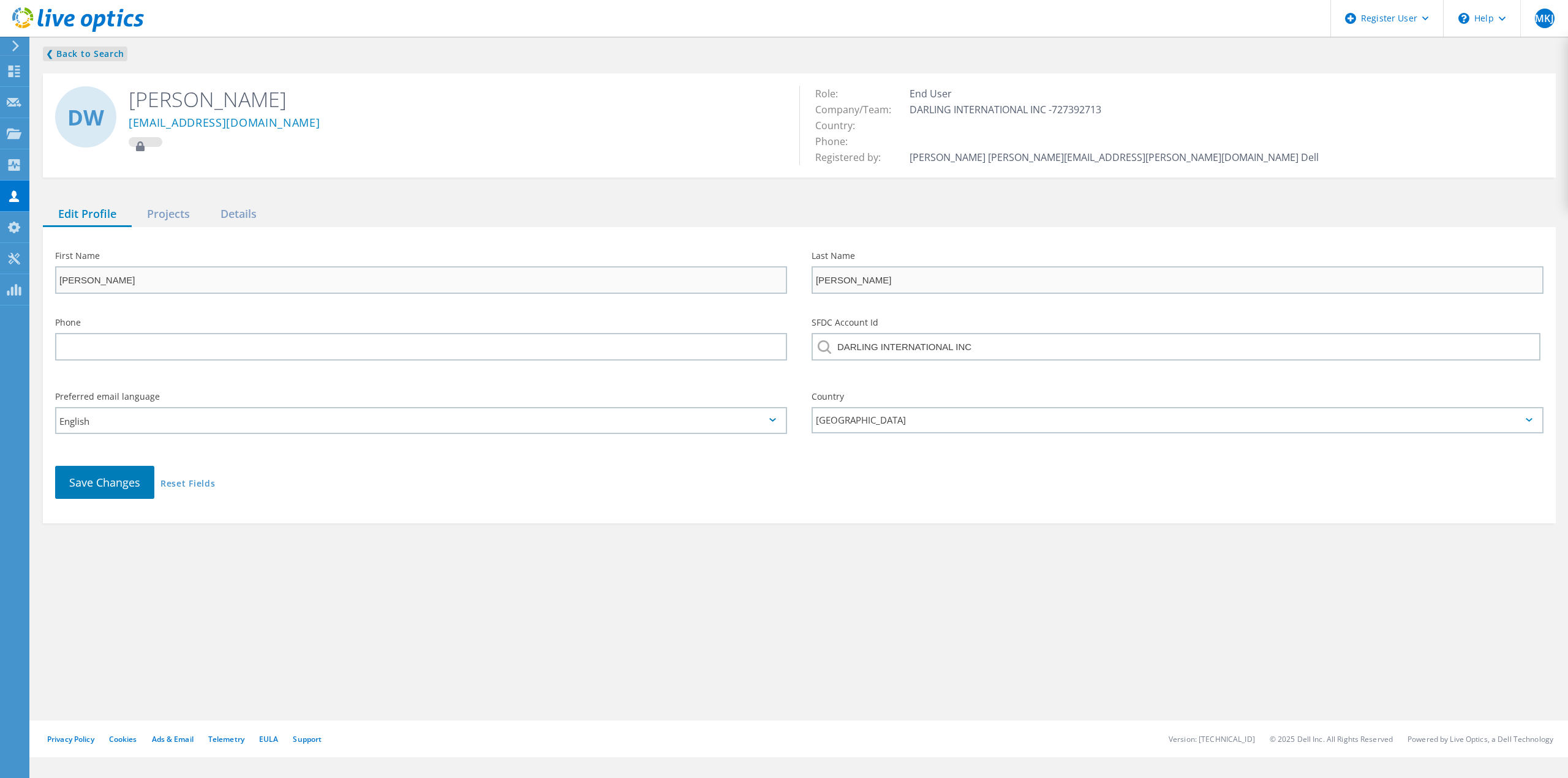
click at [60, 53] on link "❮ Back to Search" at bounding box center [85, 54] width 84 height 15
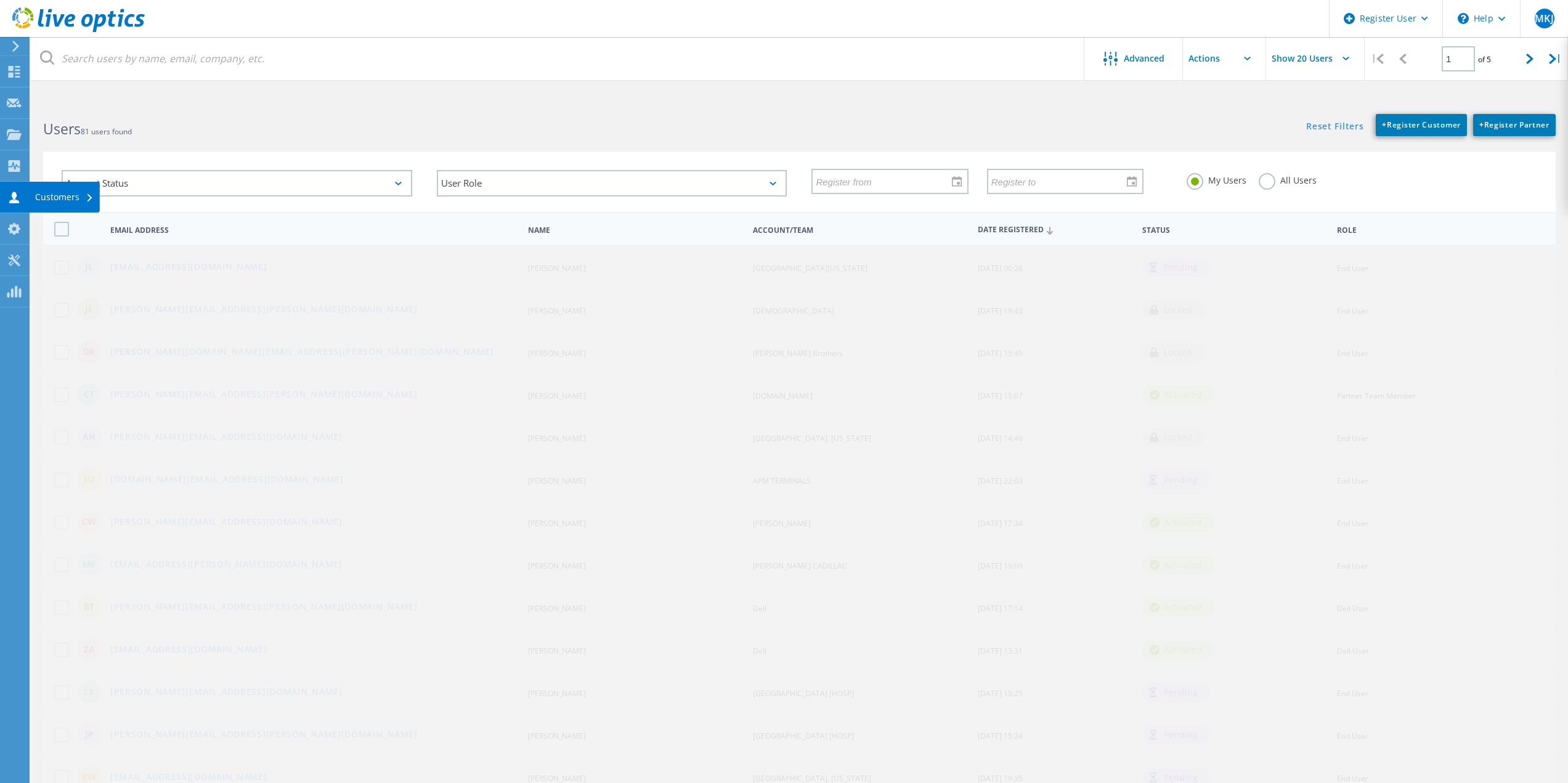
click at [11, 204] on div at bounding box center [14, 199] width 15 height 14
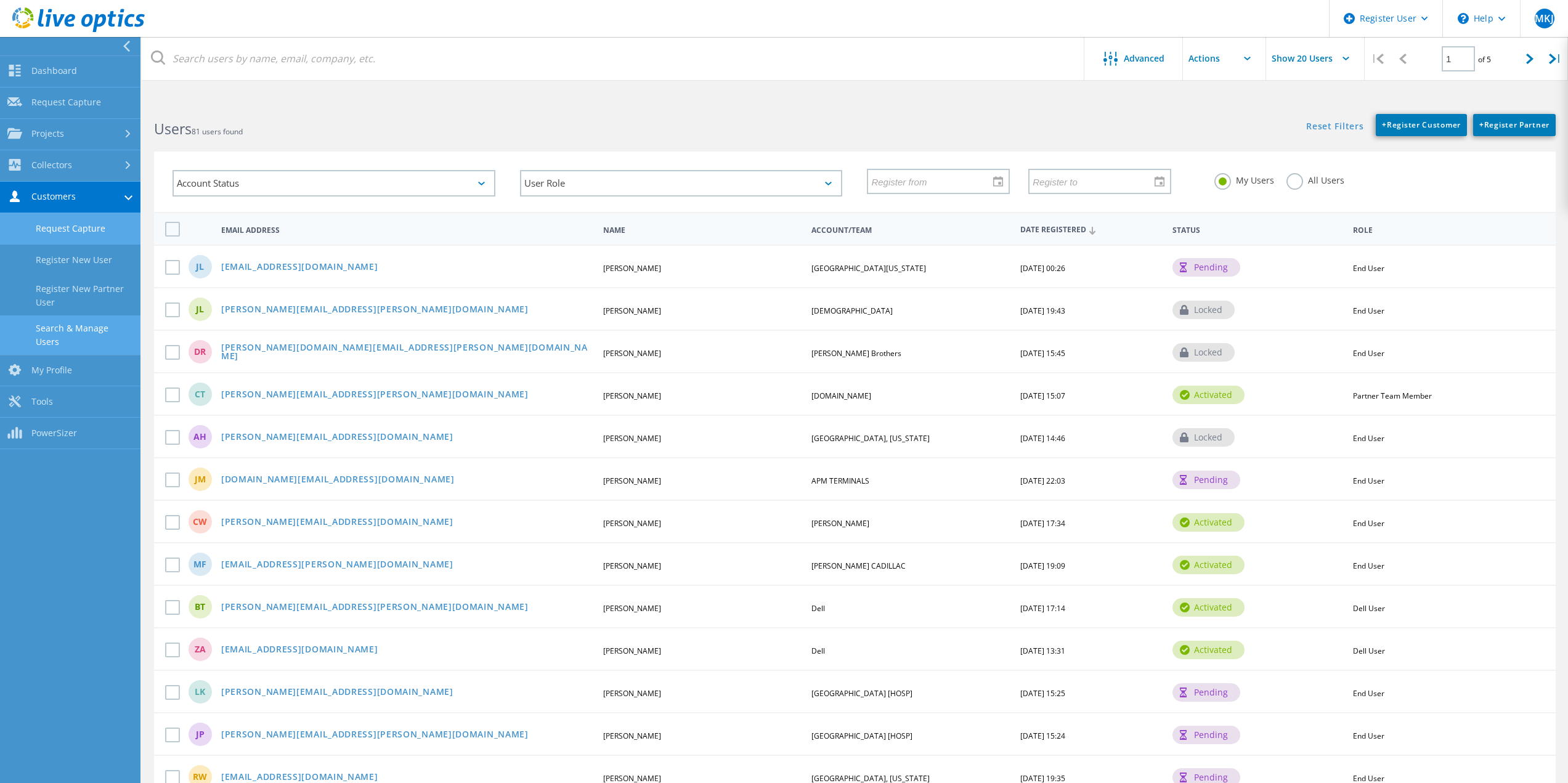
click at [83, 226] on link "Request Capture" at bounding box center [70, 228] width 140 height 31
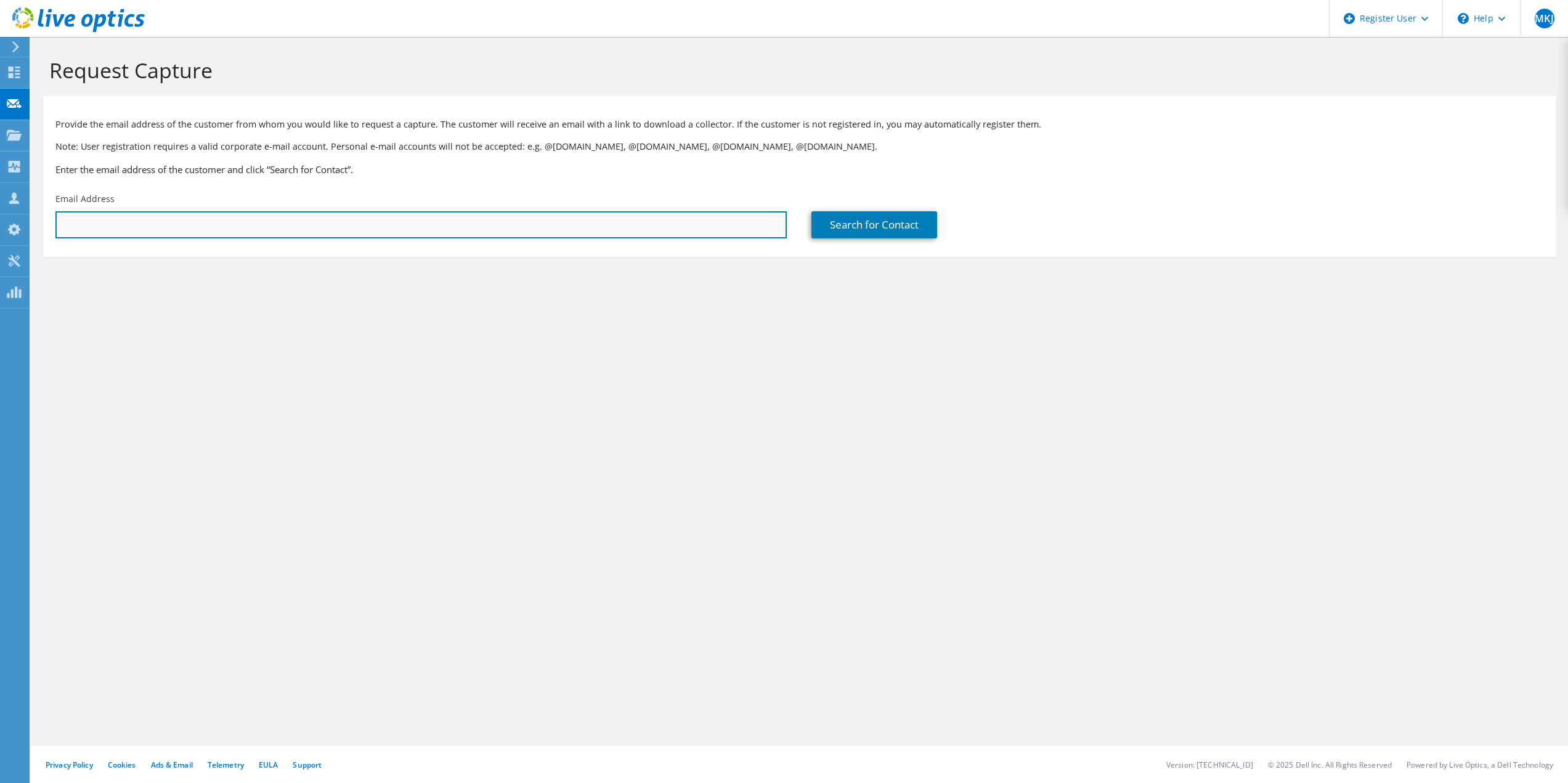
click at [302, 212] on input "text" at bounding box center [421, 225] width 731 height 27
paste input "DSWard@darlingii.com"
type input "DSWard@darlingii.com"
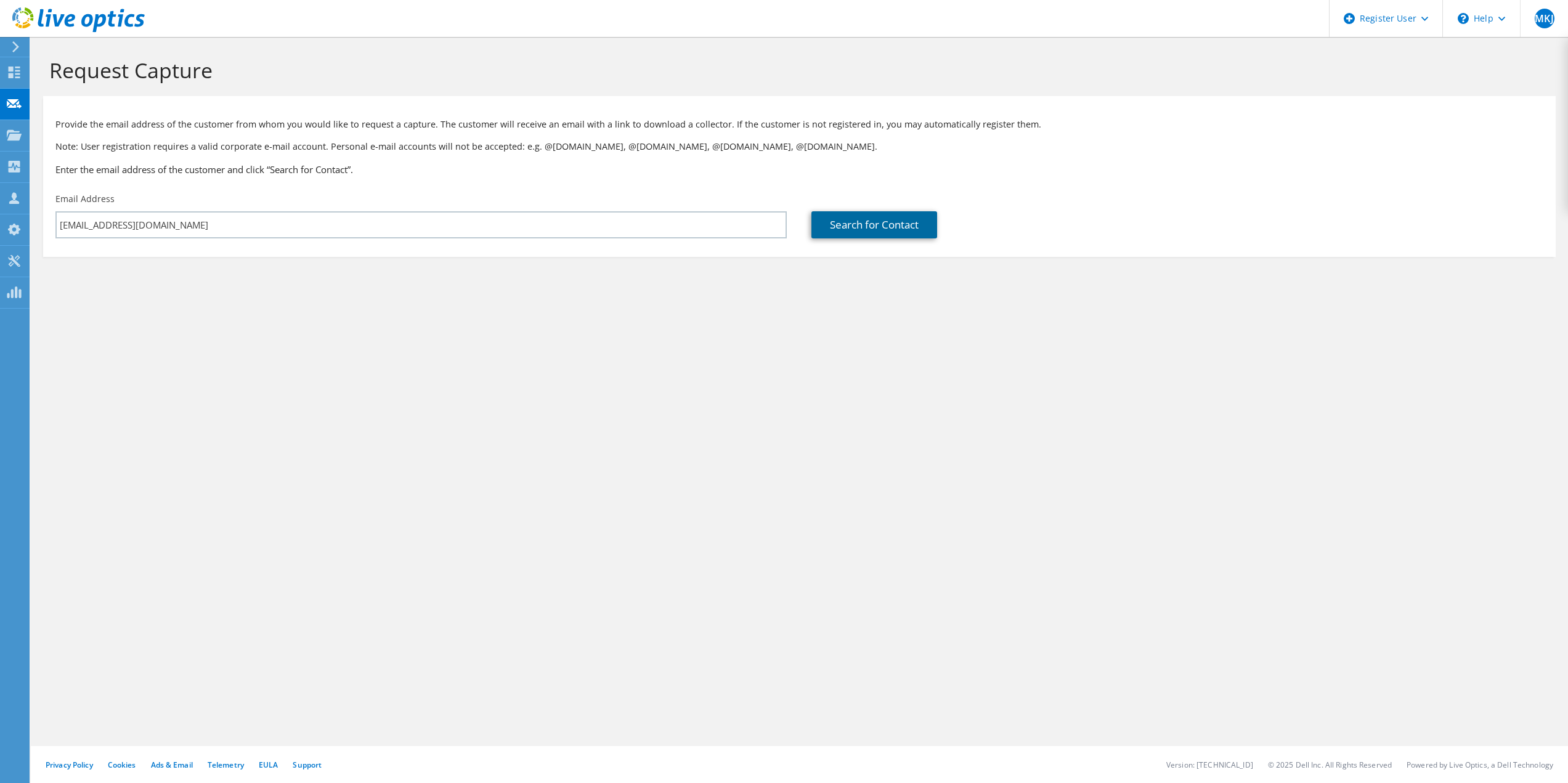
click at [866, 229] on link "Search for Contact" at bounding box center [875, 225] width 126 height 27
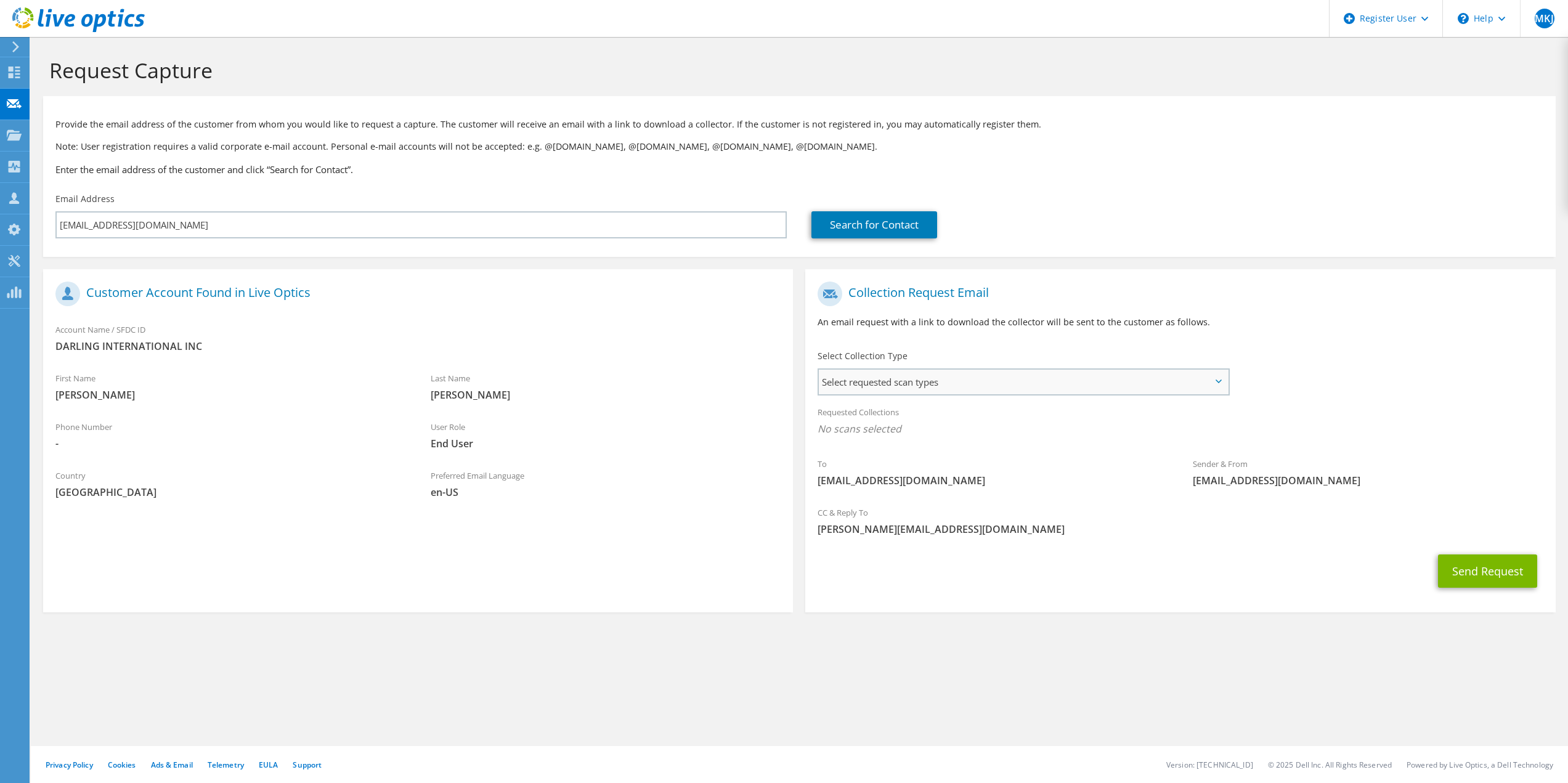
click at [934, 387] on span "Select requested scan types" at bounding box center [1023, 382] width 408 height 25
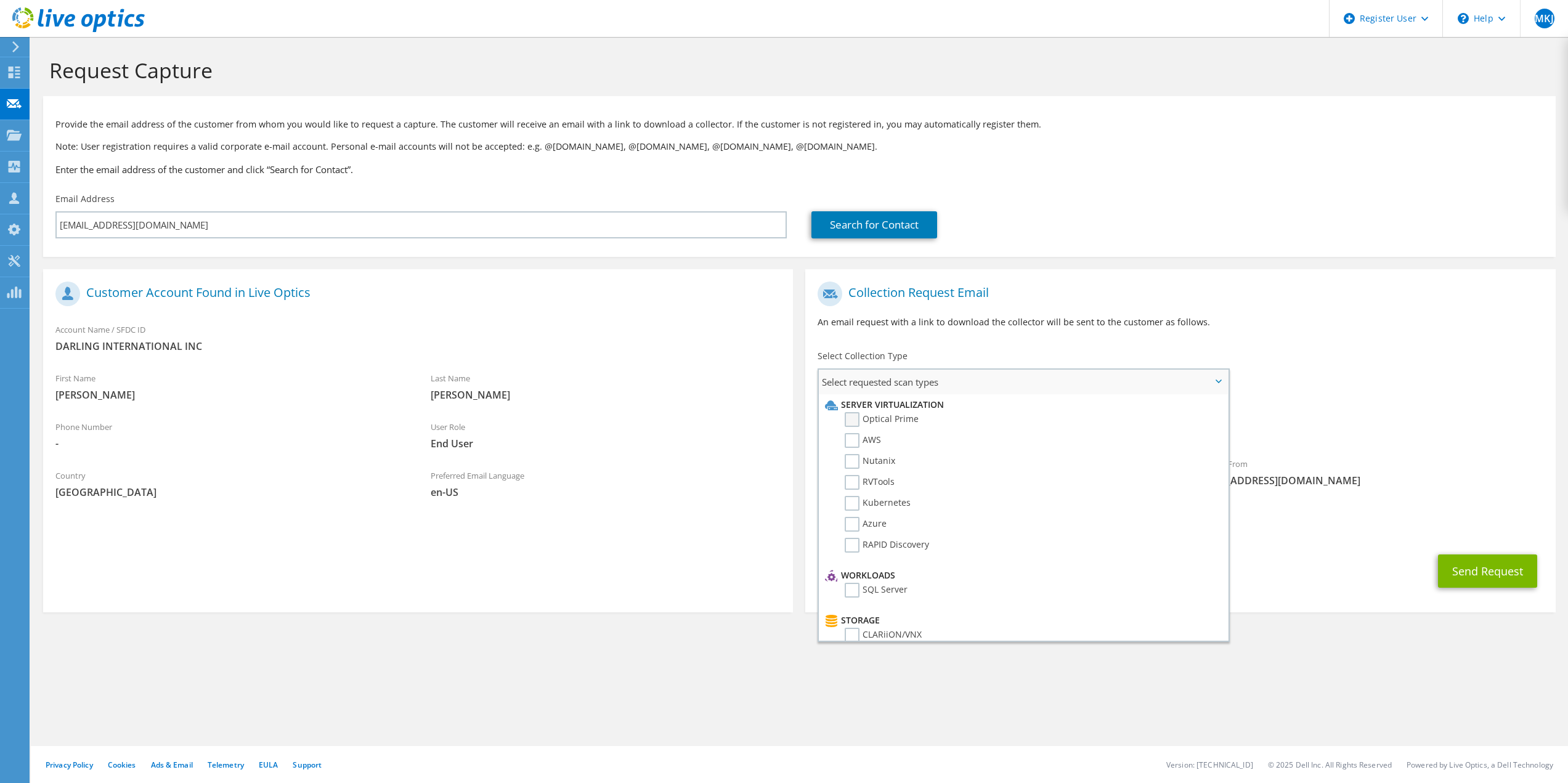
click at [896, 420] on label "Optical Prime" at bounding box center [882, 420] width 74 height 15
click at [0, 0] on input "Optical Prime" at bounding box center [0, 0] width 0 height 0
click at [1291, 451] on div "Requested Collections No scans selected Optical Prime" at bounding box center [1180, 427] width 750 height 55
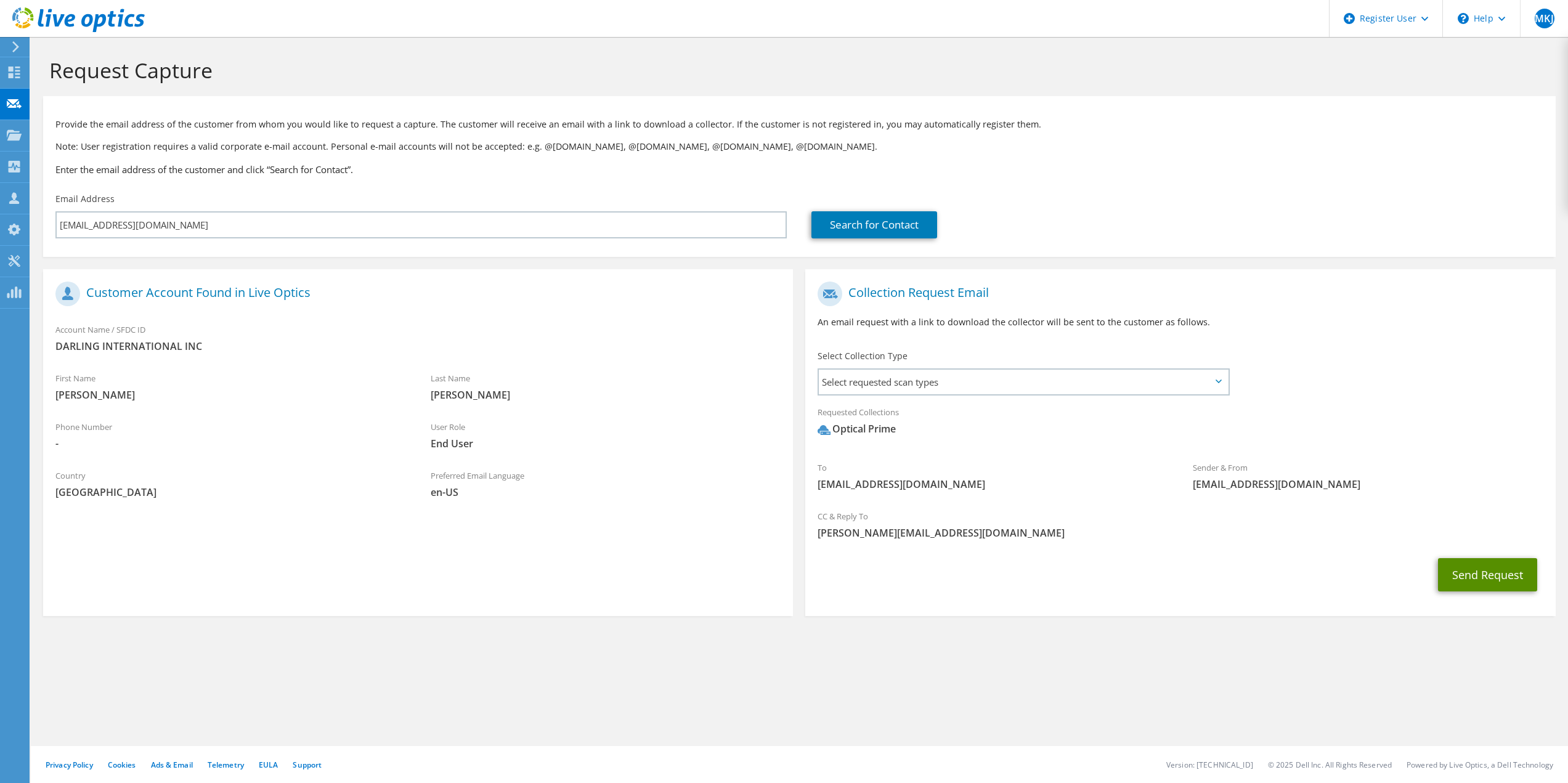
click at [1459, 577] on button "Send Request" at bounding box center [1488, 575] width 99 height 33
